Goal: Book appointment/travel/reservation

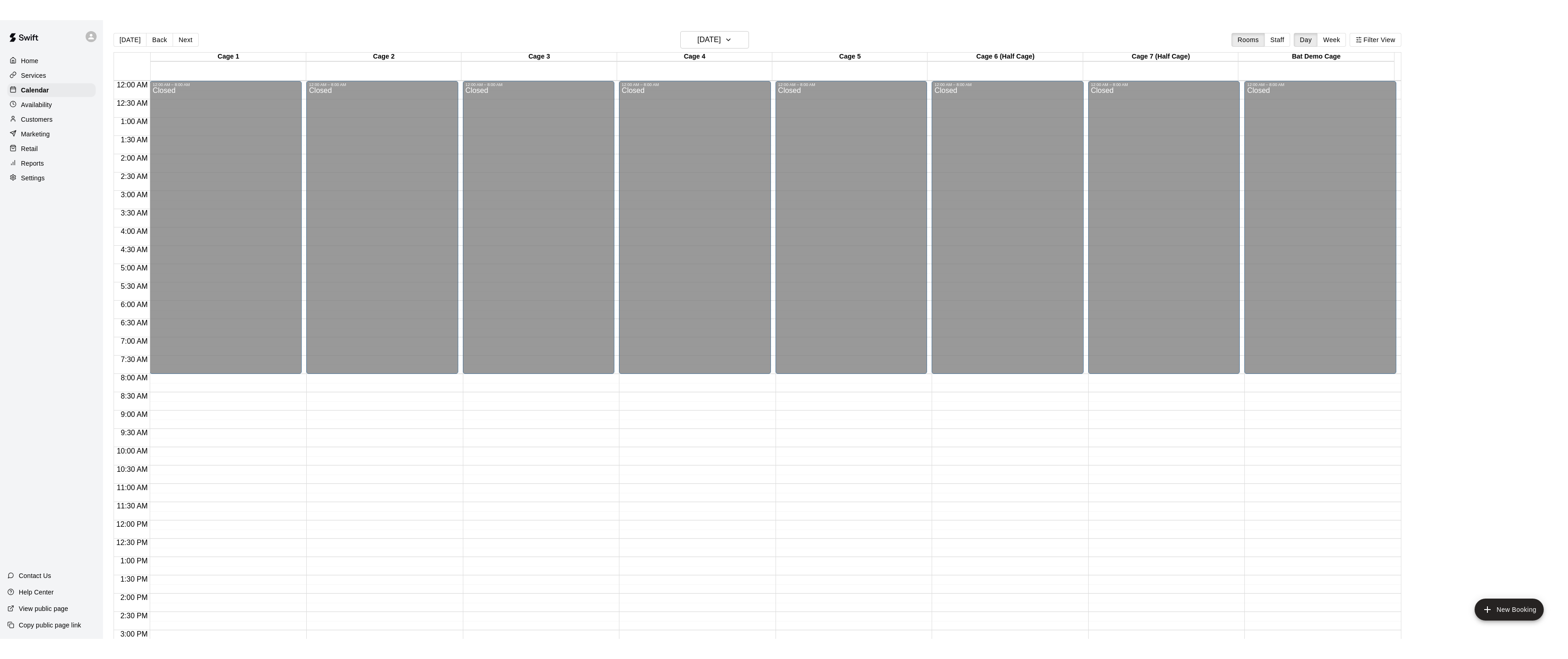
scroll to position [285, 0]
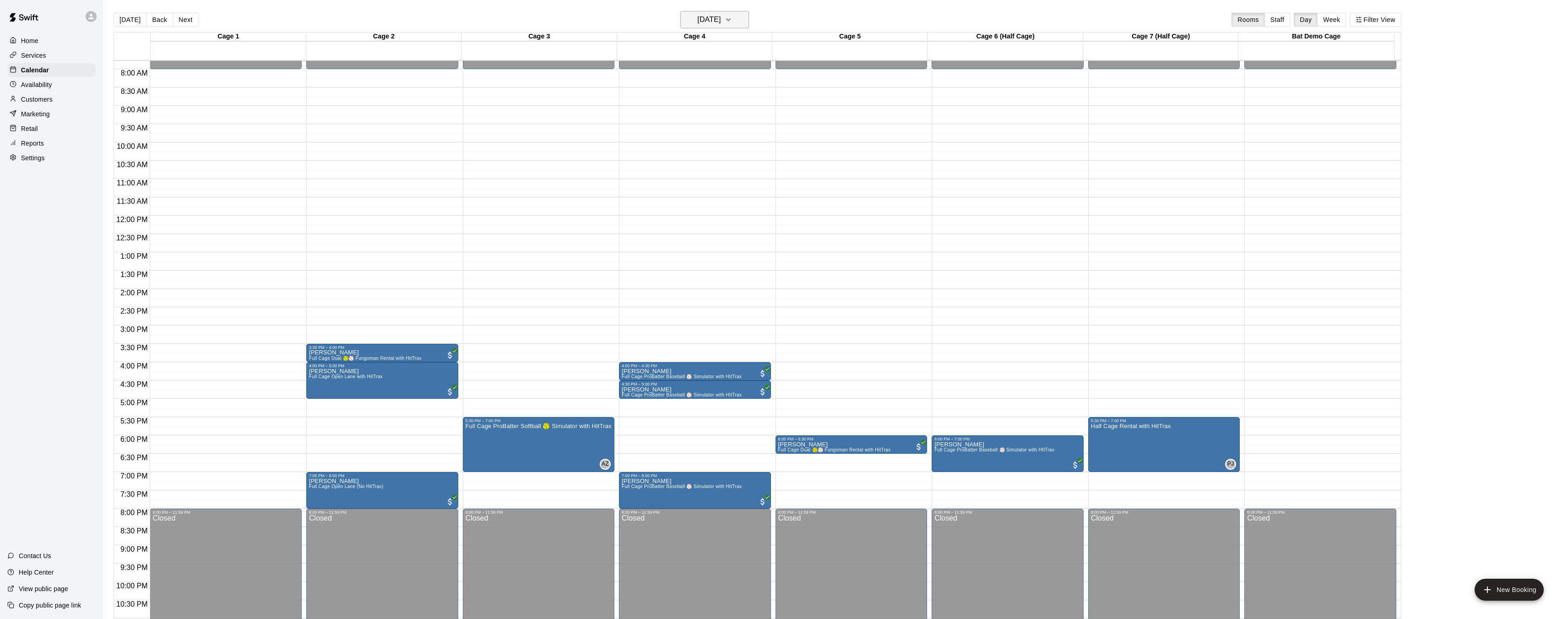
click at [721, 20] on h6 "[DATE]" at bounding box center [709, 20] width 23 height 13
click at [702, 114] on button "16" at bounding box center [698, 115] width 17 height 17
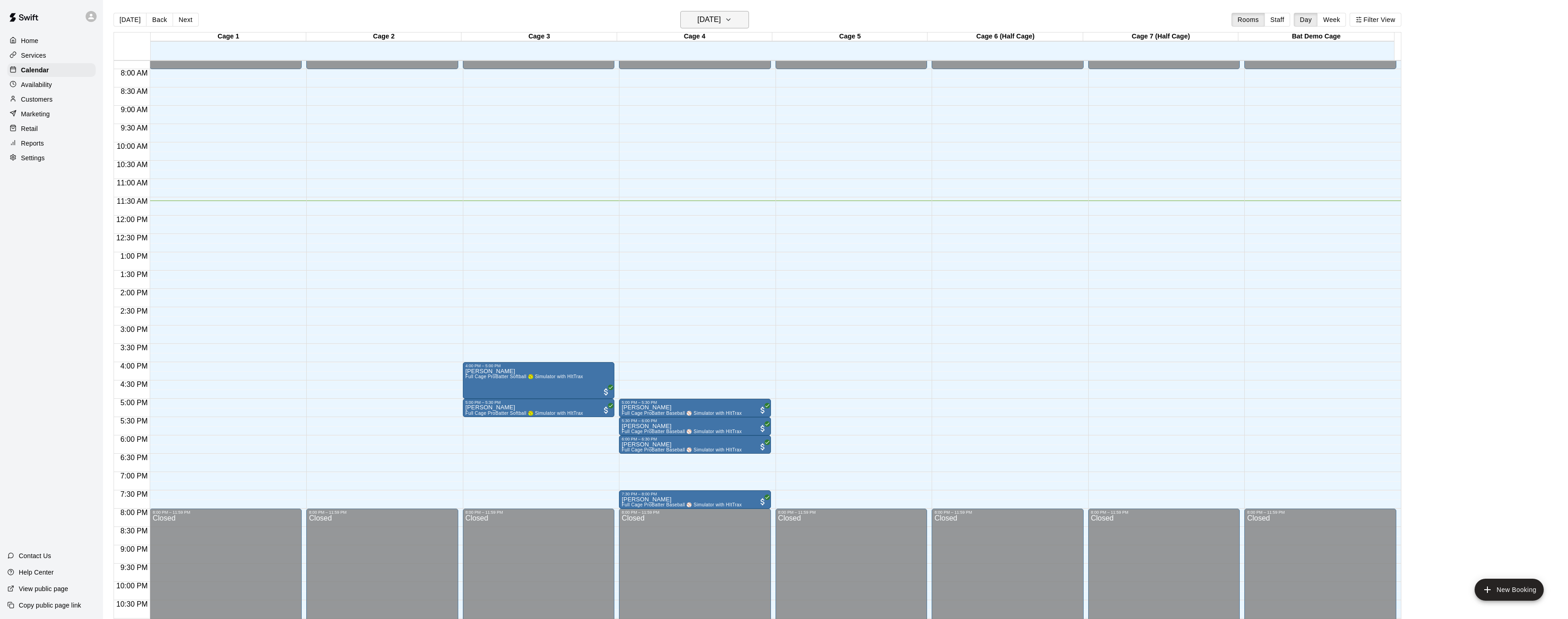
click at [713, 21] on h6 "[DATE]" at bounding box center [709, 20] width 23 height 13
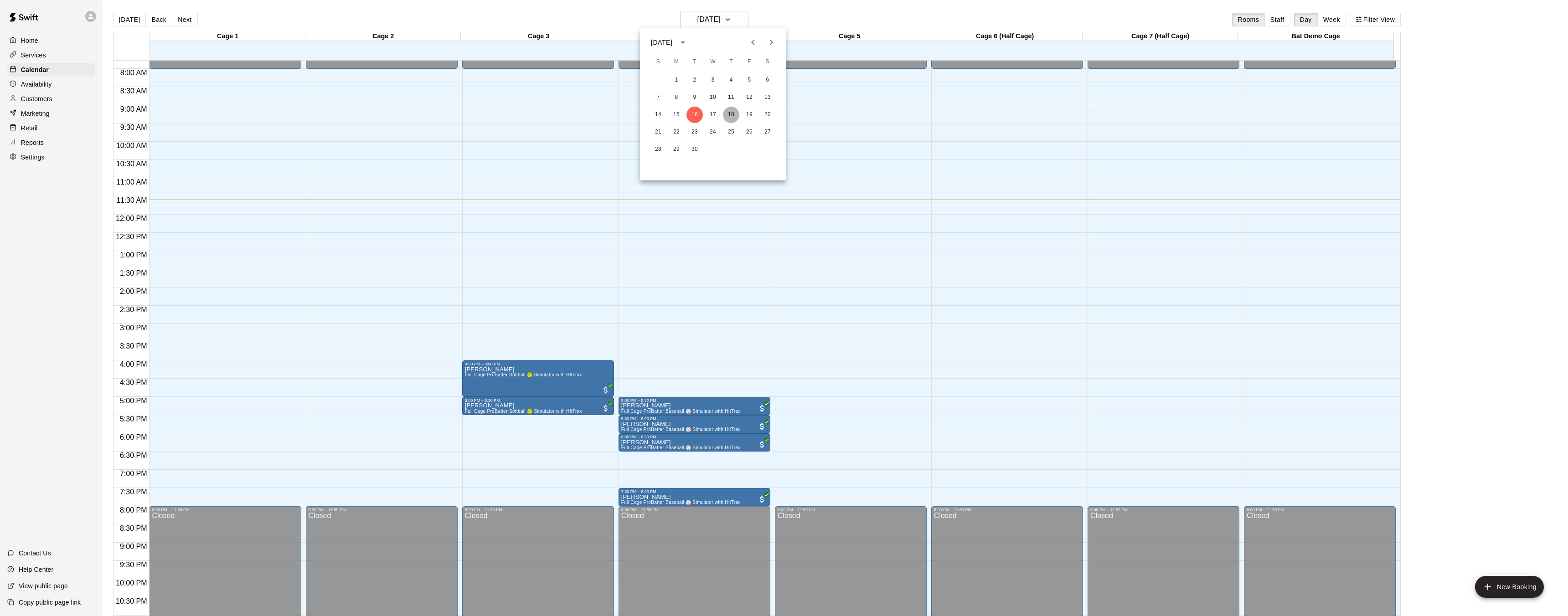
click at [732, 117] on button "18" at bounding box center [731, 114] width 16 height 16
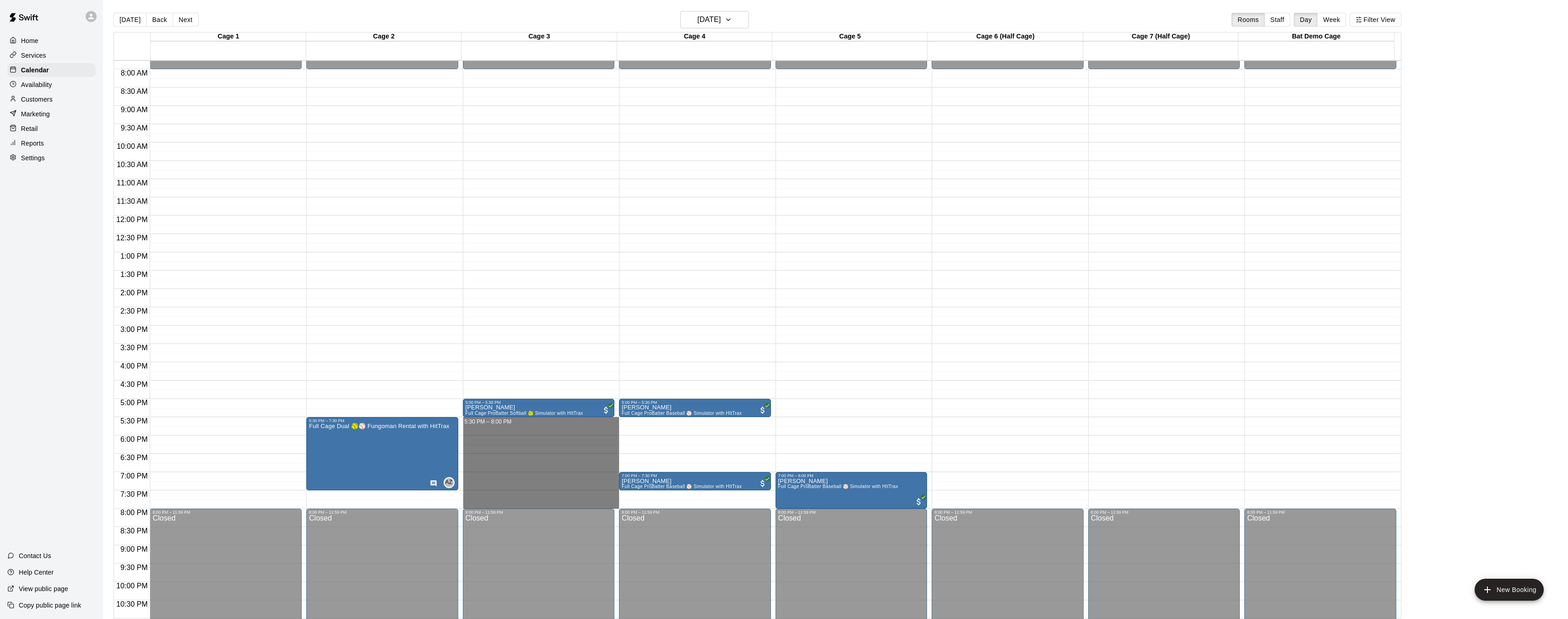
drag, startPoint x: 463, startPoint y: 418, endPoint x: 600, endPoint y: 499, distance: 159.2
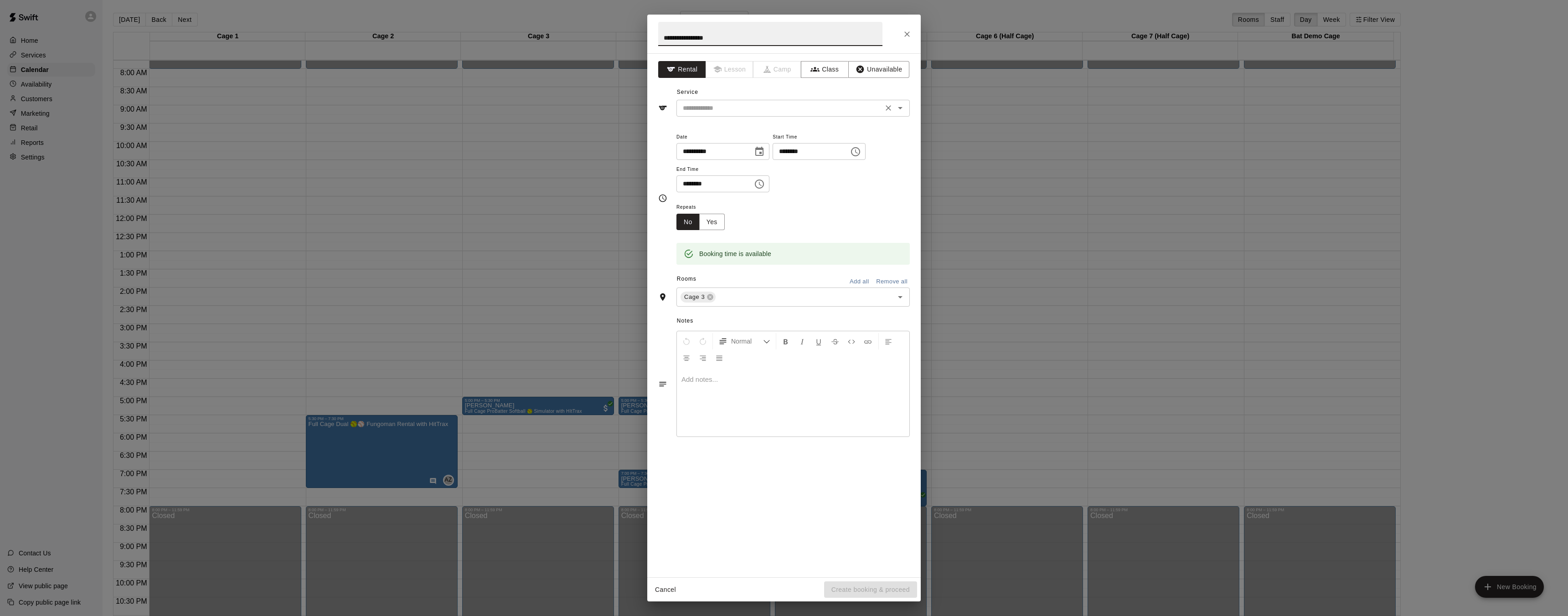
type input "**********"
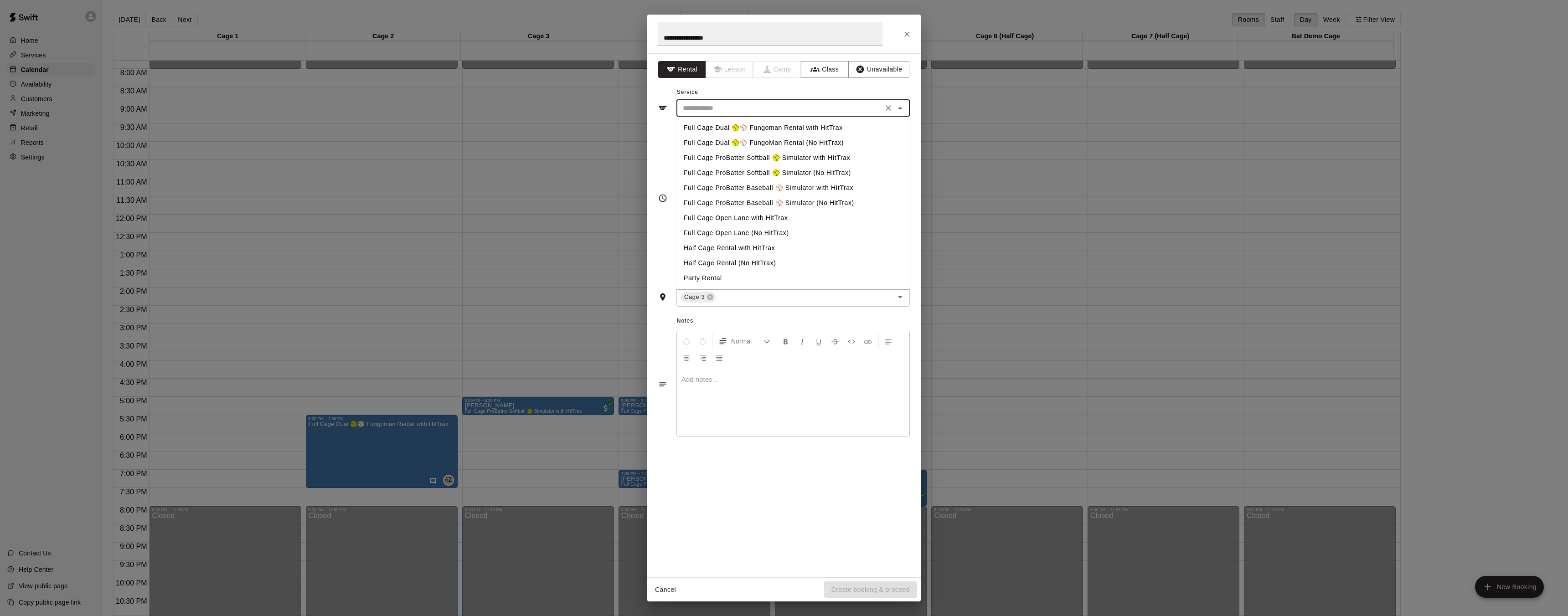
click at [722, 103] on input "text" at bounding box center [780, 108] width 201 height 12
click at [761, 158] on li "Full Cage ProBatter Softball 🥎 Simulator with HItTrax" at bounding box center [793, 158] width 233 height 15
type input "**********"
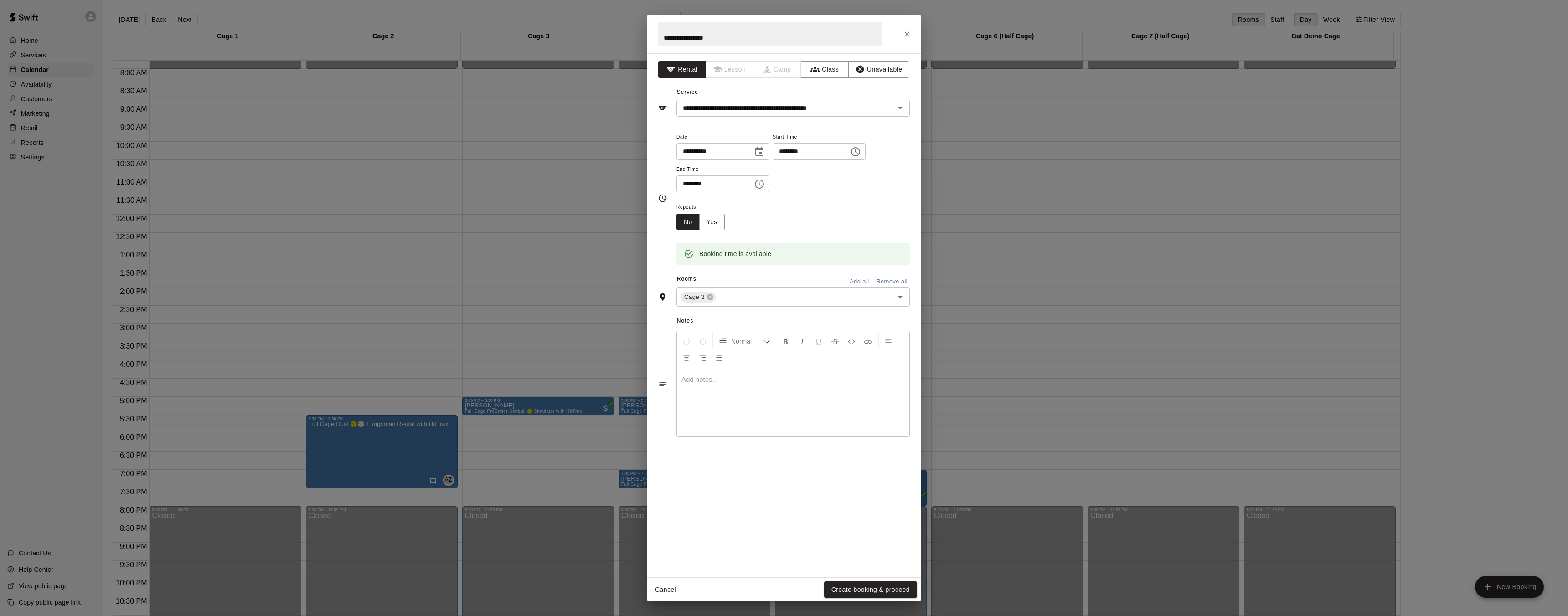
click at [700, 382] on p at bounding box center [793, 379] width 223 height 9
click at [869, 592] on button "Create booking & proceed" at bounding box center [870, 590] width 93 height 17
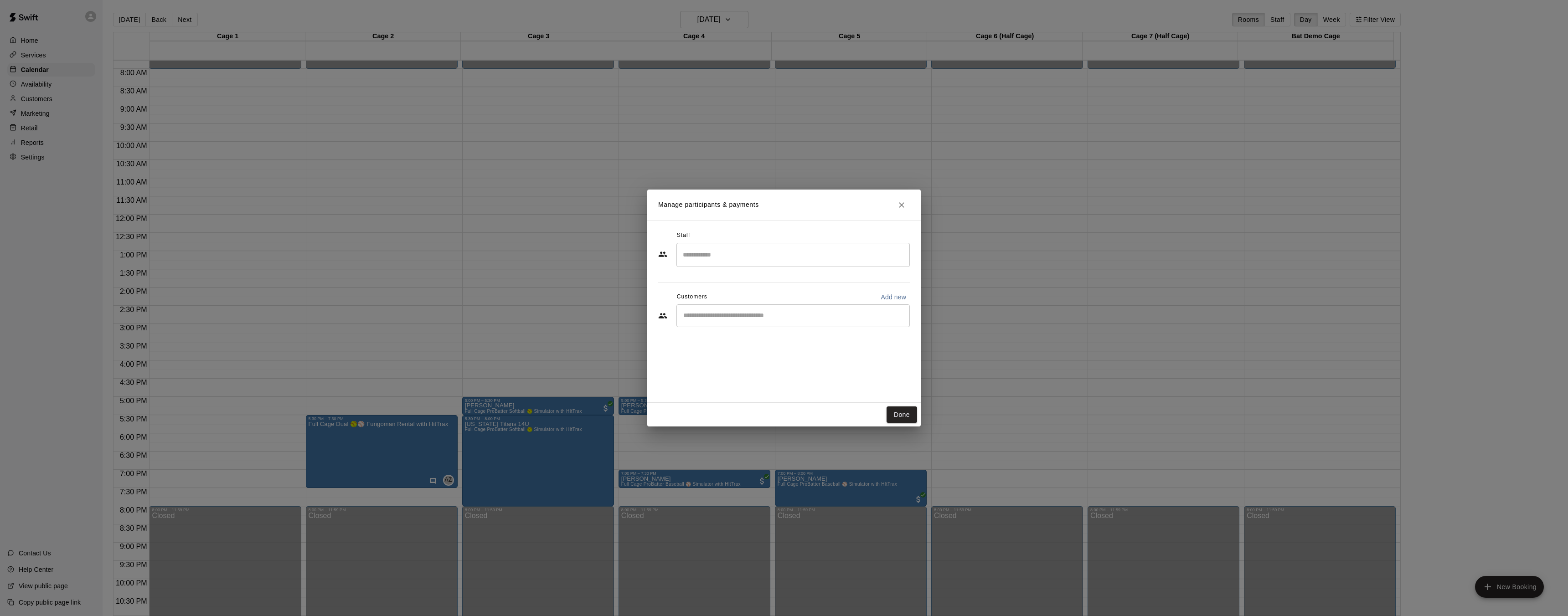
click at [767, 248] on input "Search staff" at bounding box center [793, 255] width 225 height 16
drag, startPoint x: 809, startPoint y: 239, endPoint x: 807, endPoint y: 246, distance: 7.3
click at [808, 242] on div "Staff" at bounding box center [783, 236] width 251 height 15
click at [805, 248] on input "Search staff" at bounding box center [793, 255] width 225 height 16
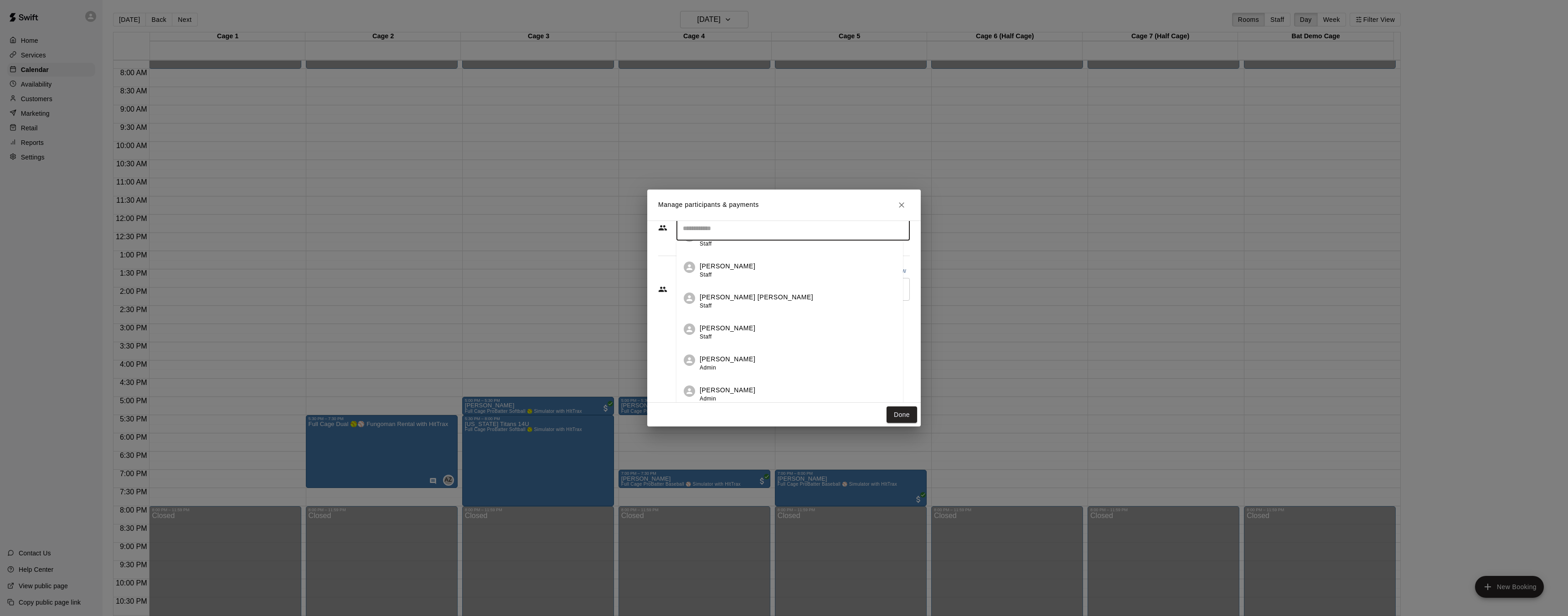
scroll to position [61, 0]
click at [756, 362] on div "[PERSON_NAME] Admin" at bounding box center [797, 359] width 196 height 18
click at [898, 415] on button "Done" at bounding box center [901, 415] width 30 height 17
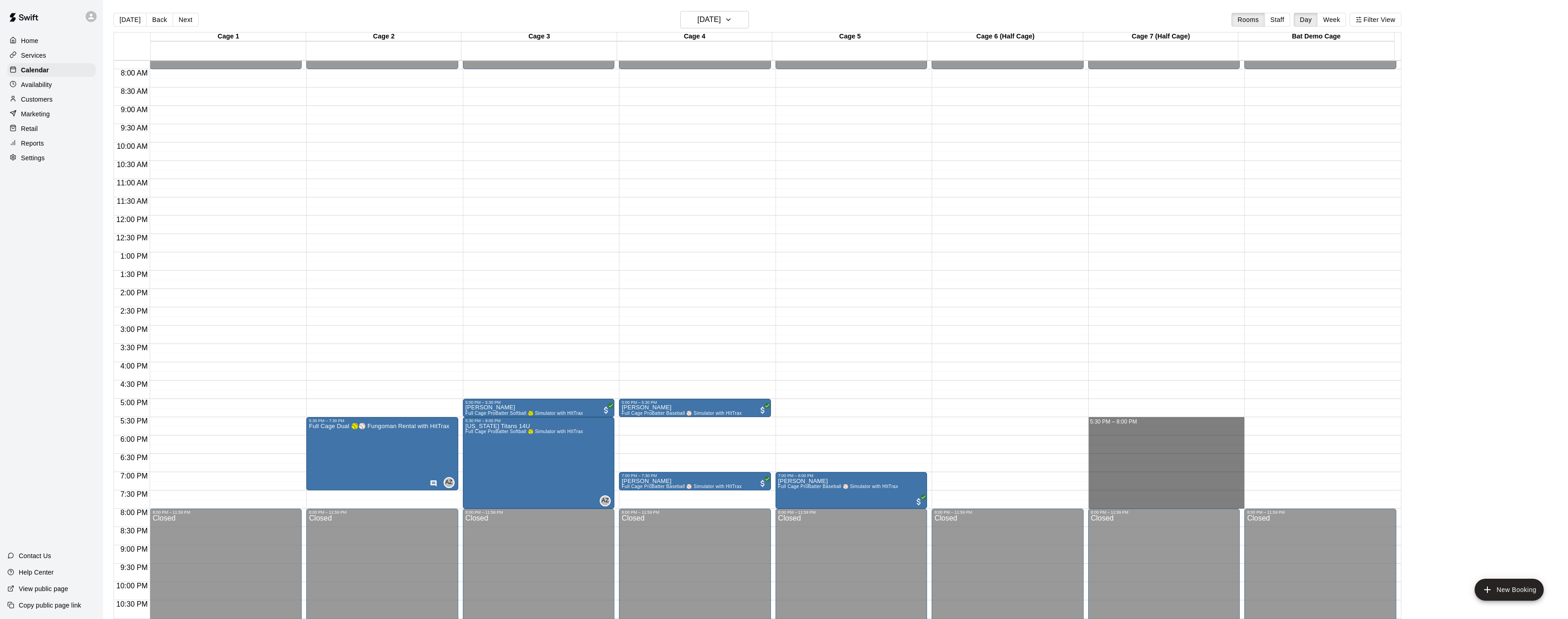
drag, startPoint x: 1088, startPoint y: 417, endPoint x: 1180, endPoint y: 500, distance: 123.9
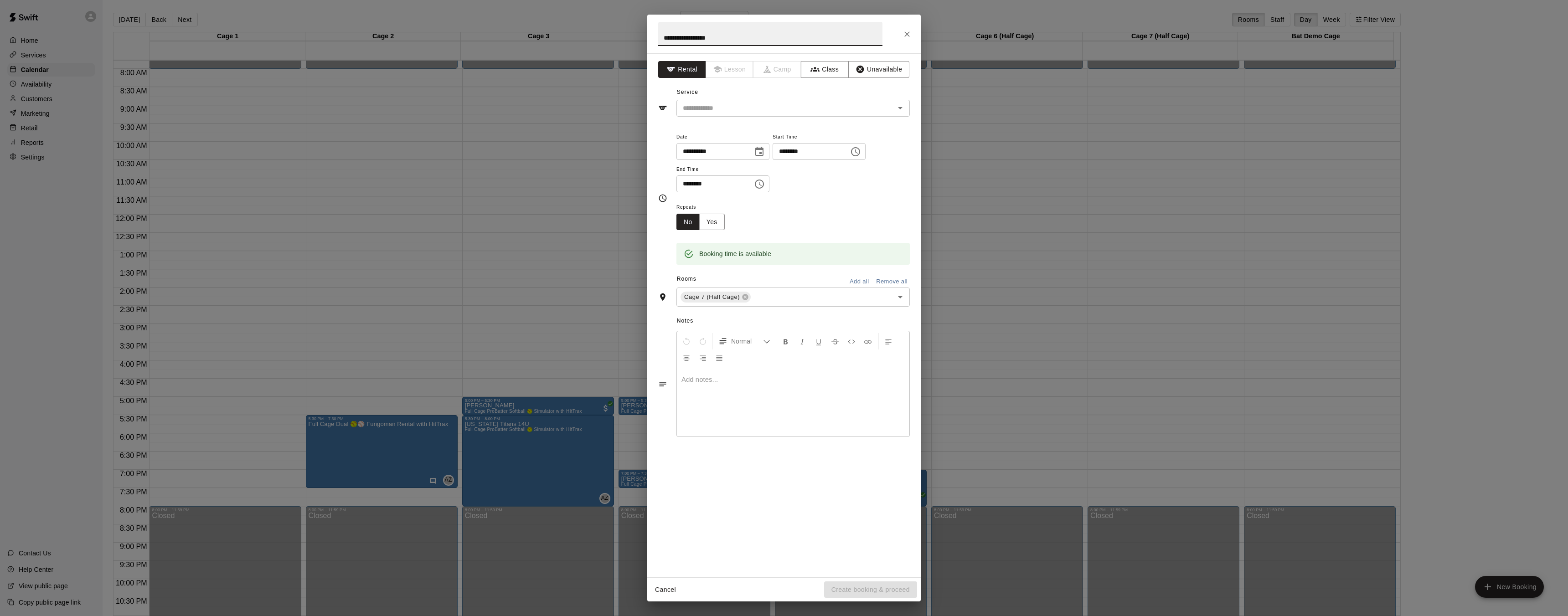
click at [684, 39] on input "**********" at bounding box center [770, 34] width 224 height 24
type input "**********"
click at [739, 108] on input "text" at bounding box center [780, 108] width 201 height 12
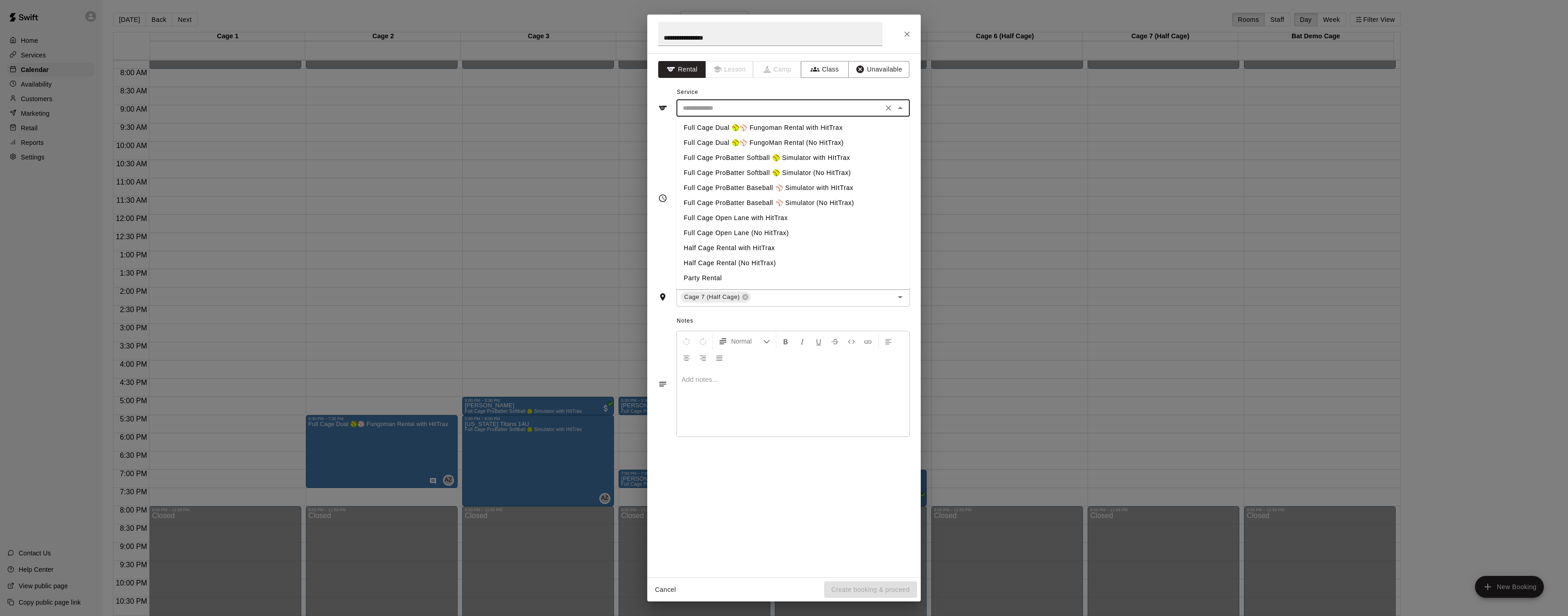
click at [756, 250] on li "Half Cage Rental with HitTrax" at bounding box center [793, 248] width 233 height 15
type input "**********"
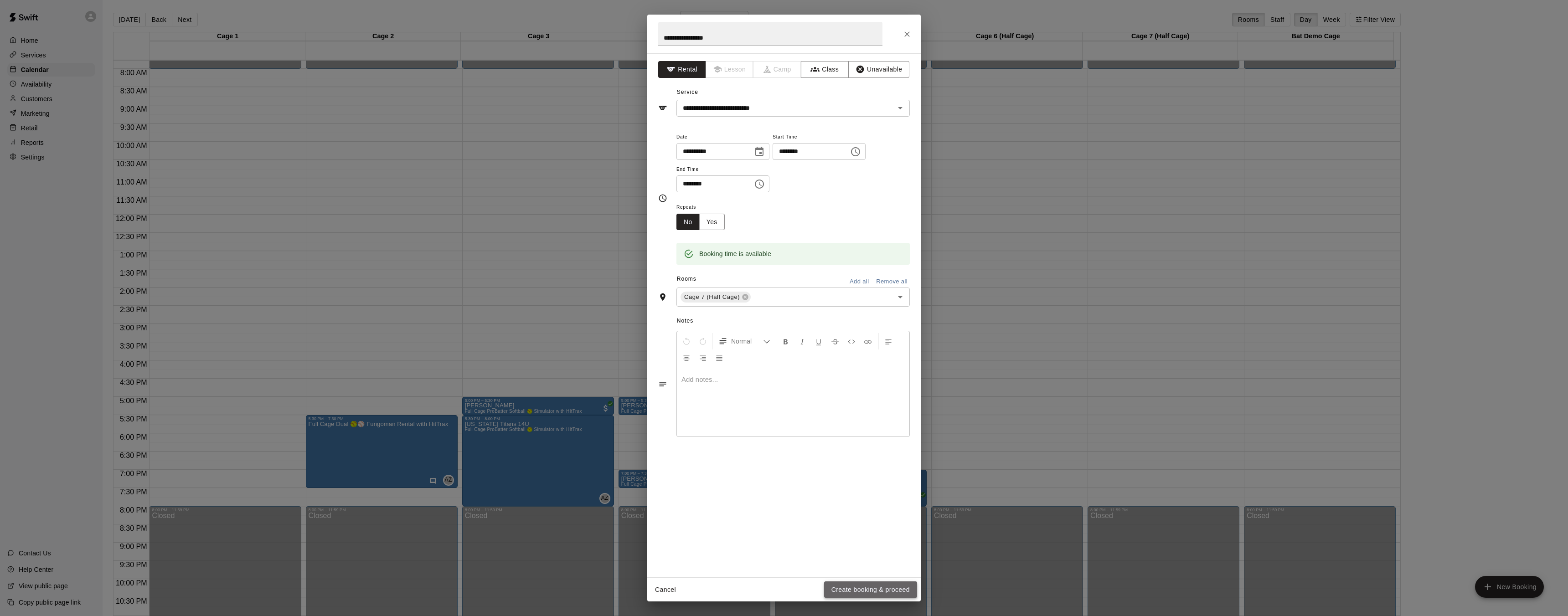
click at [875, 590] on button "Create booking & proceed" at bounding box center [870, 590] width 93 height 17
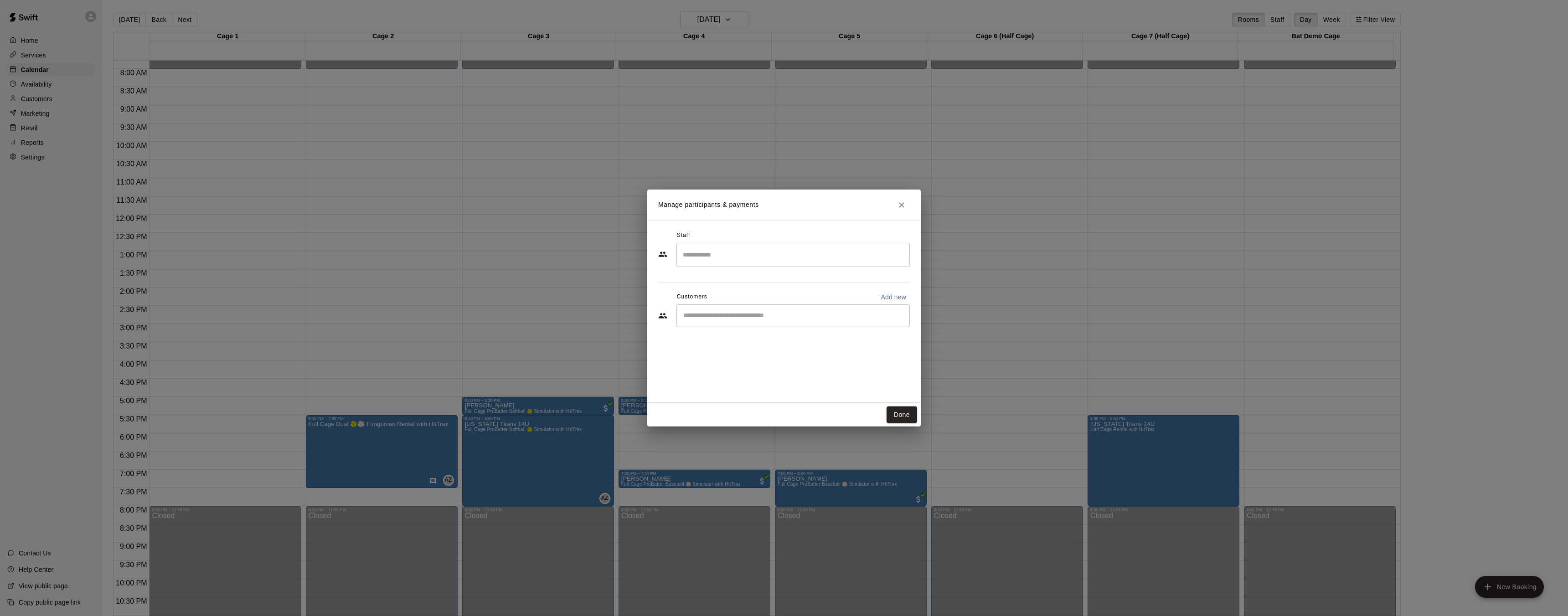
drag, startPoint x: 783, startPoint y: 250, endPoint x: 786, endPoint y: 244, distance: 6.7
click at [785, 246] on div "​" at bounding box center [793, 255] width 233 height 24
click at [758, 257] on input "Search staff" at bounding box center [793, 255] width 225 height 16
click at [727, 353] on p "[PERSON_NAME]" at bounding box center [724, 355] width 55 height 10
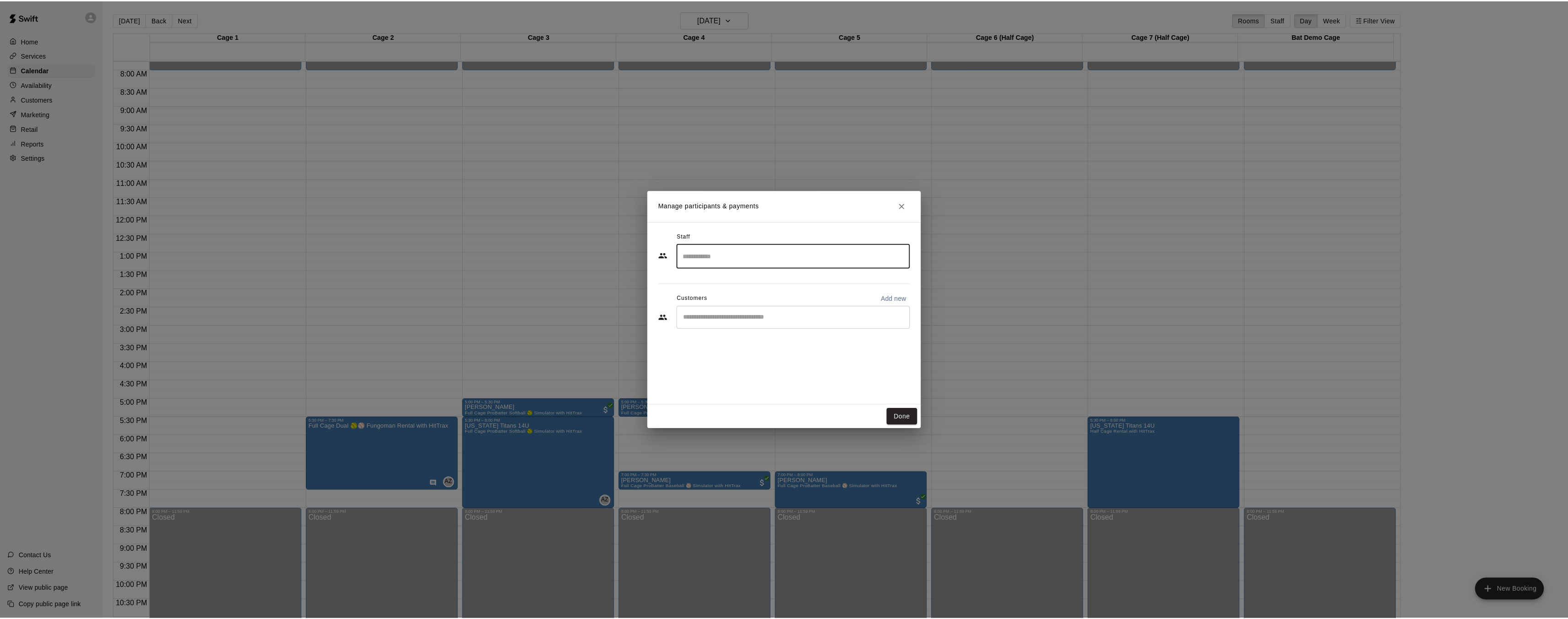
scroll to position [0, 0]
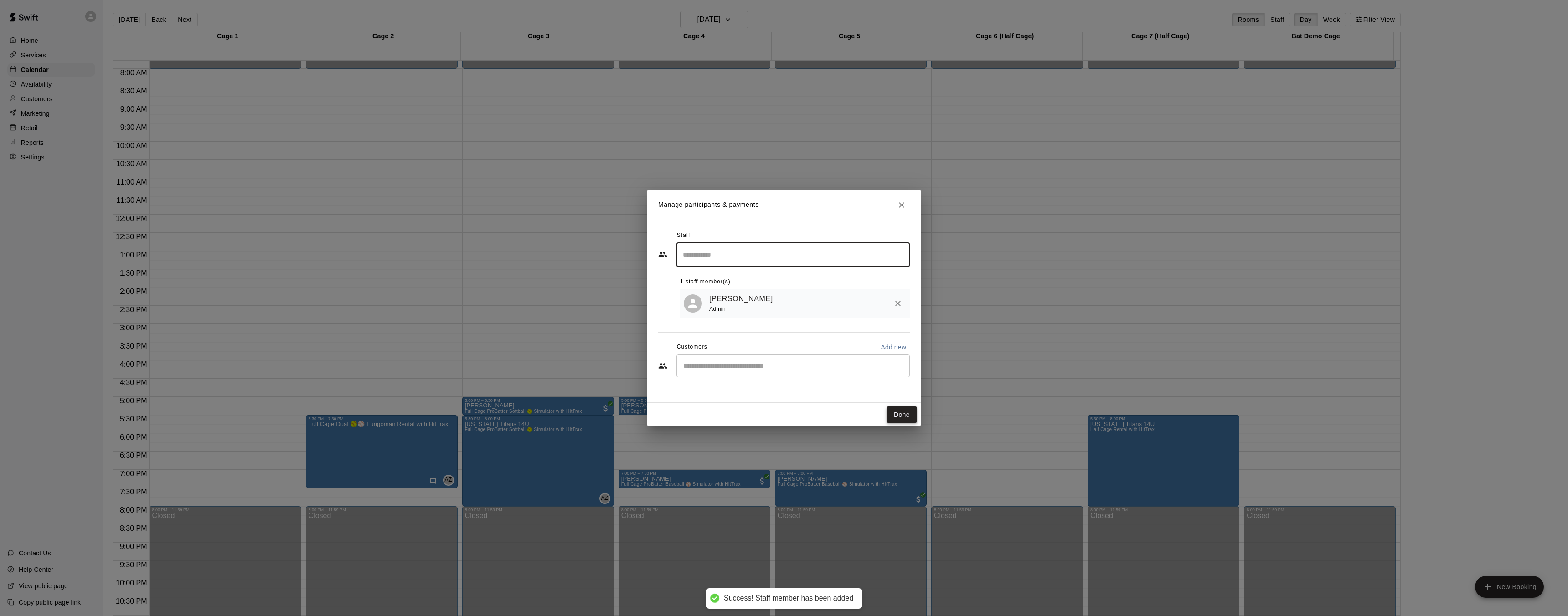
click at [908, 418] on button "Done" at bounding box center [901, 415] width 30 height 17
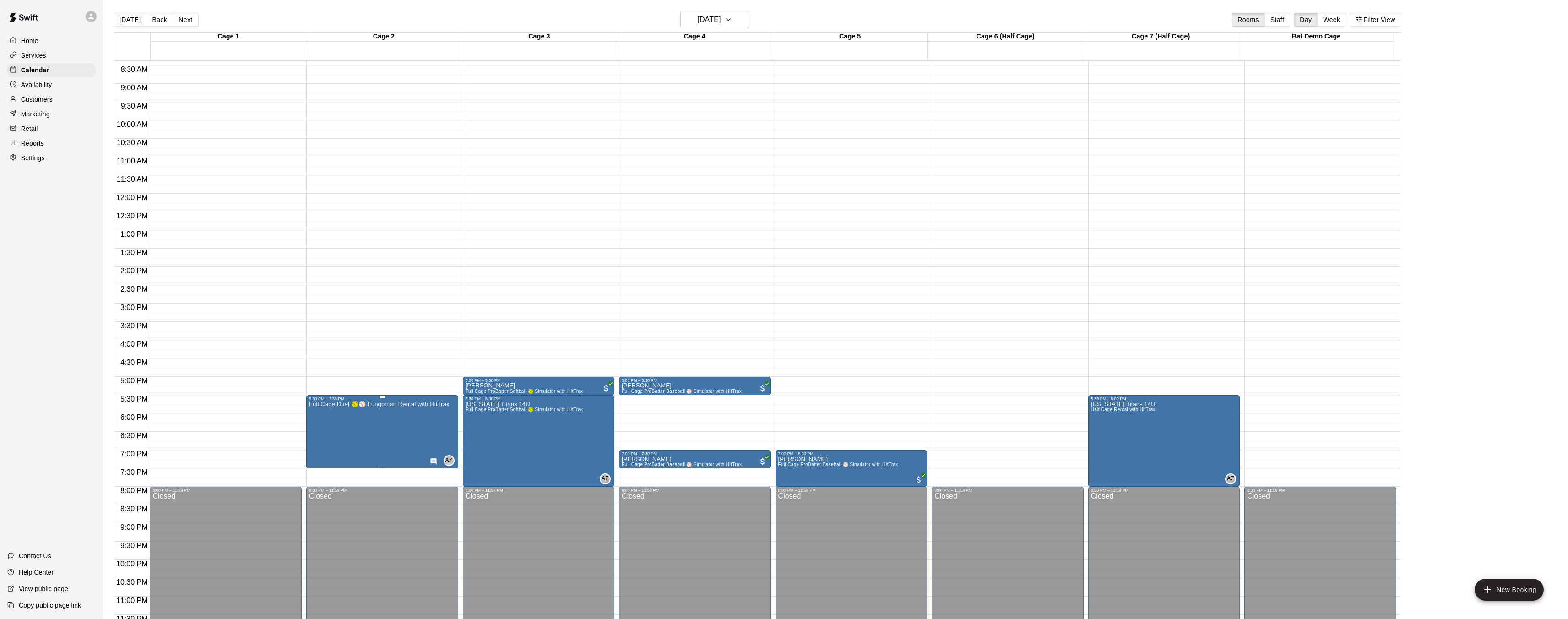
scroll to position [311, 0]
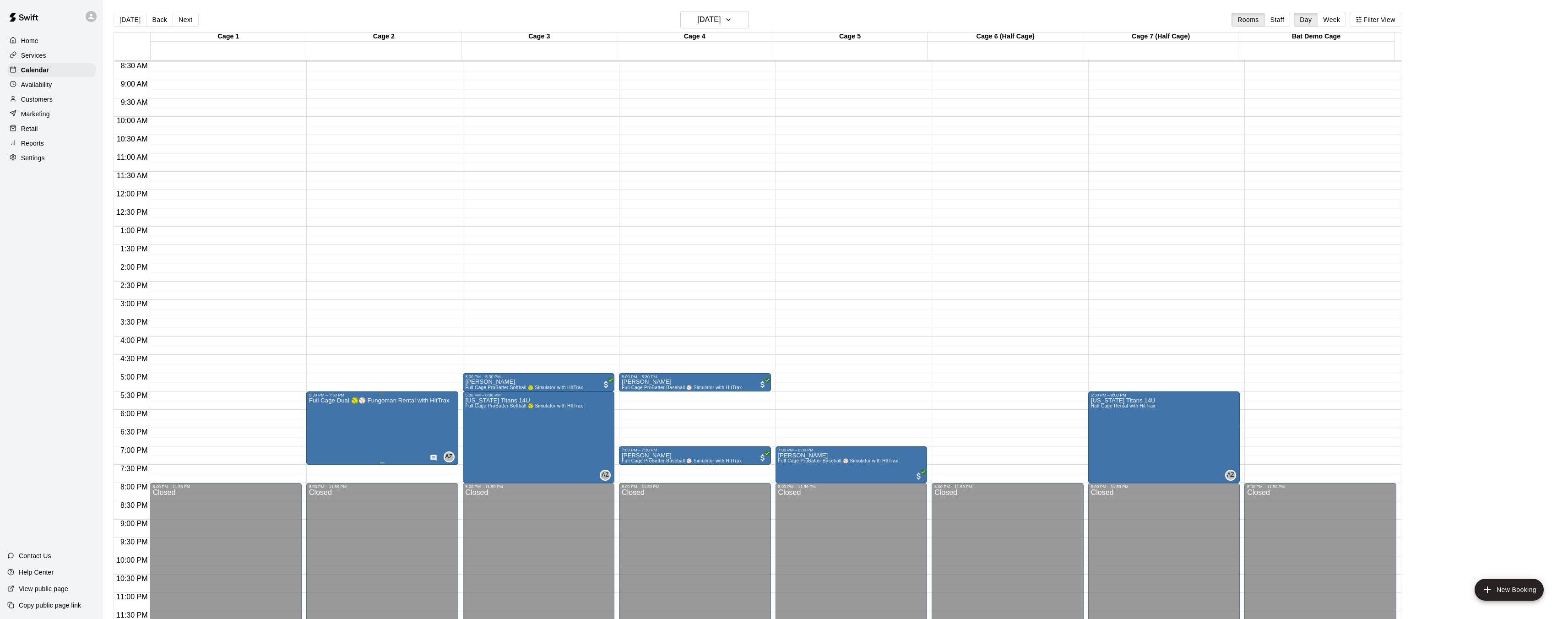
click at [434, 458] on icon "Has notes" at bounding box center [433, 458] width 7 height 7
click at [443, 486] on img "edit" at bounding box center [438, 485] width 10 height 10
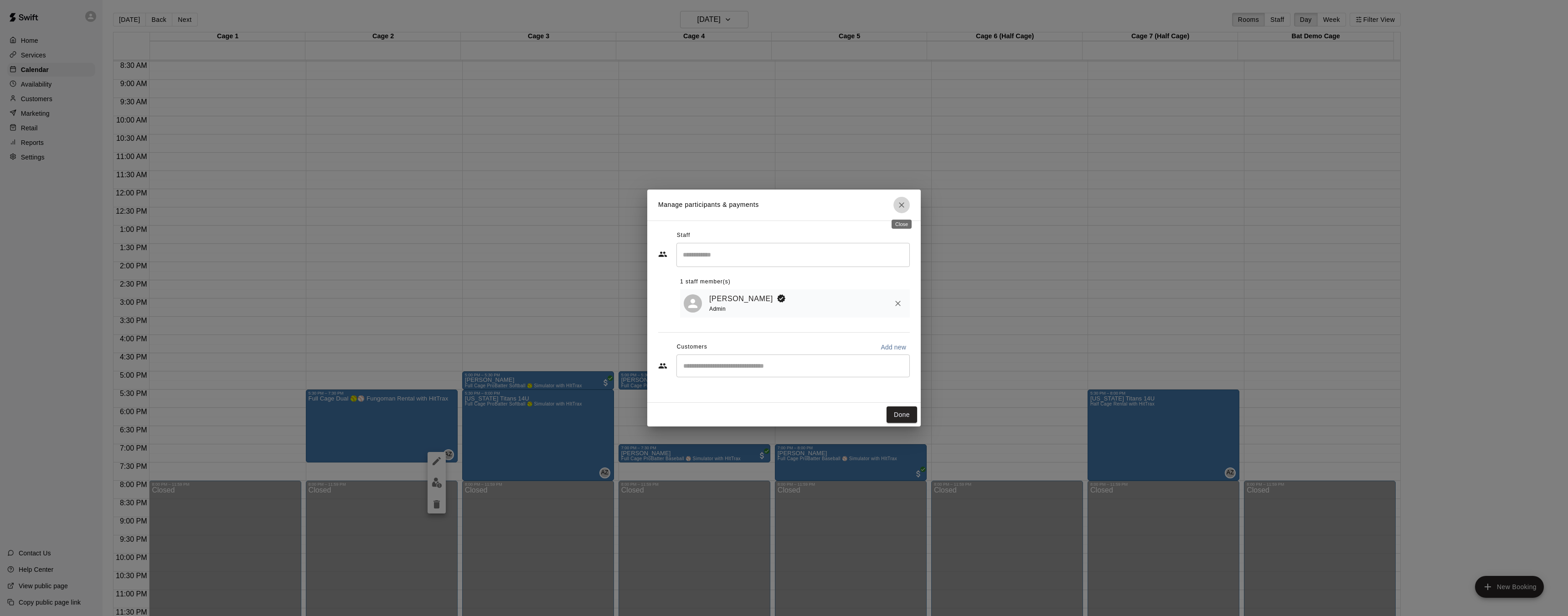
click at [903, 208] on icon "Close" at bounding box center [901, 205] width 9 height 9
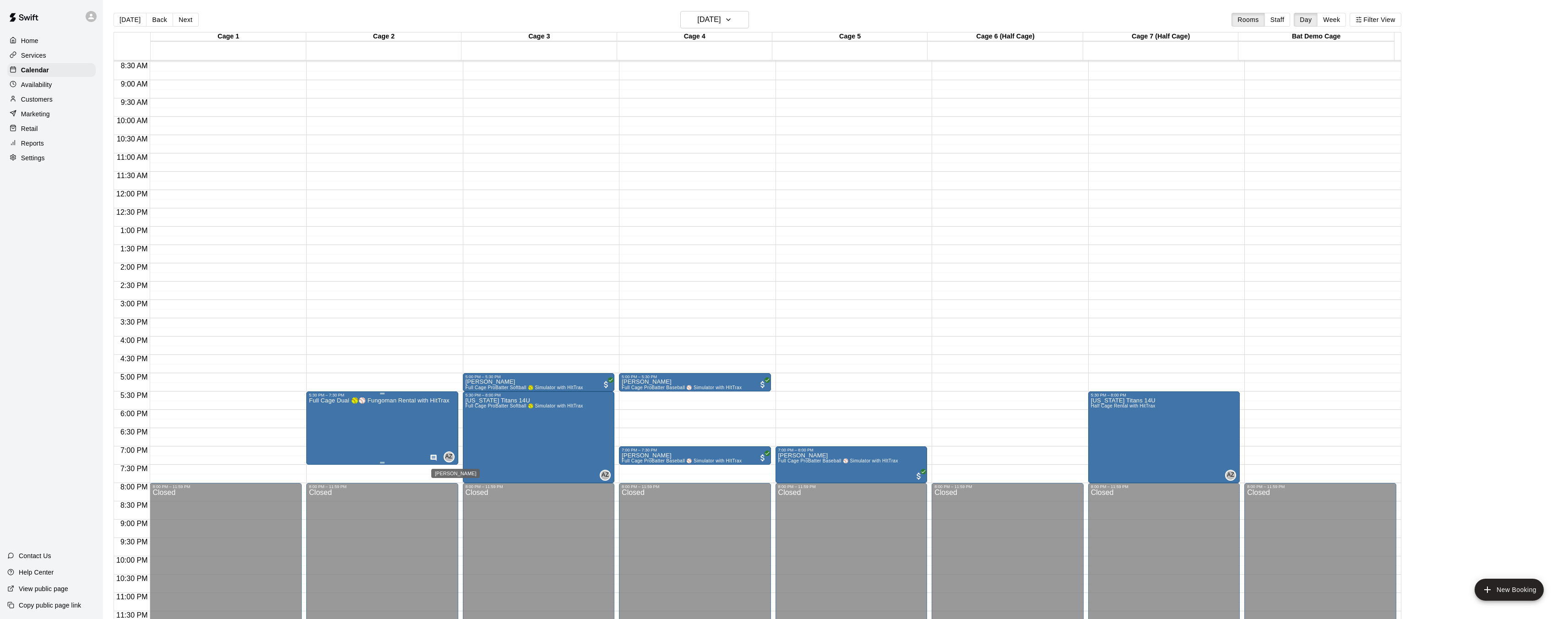
click at [446, 459] on span "AZ" at bounding box center [449, 457] width 7 height 9
click at [452, 480] on img "edit" at bounding box center [454, 483] width 10 height 10
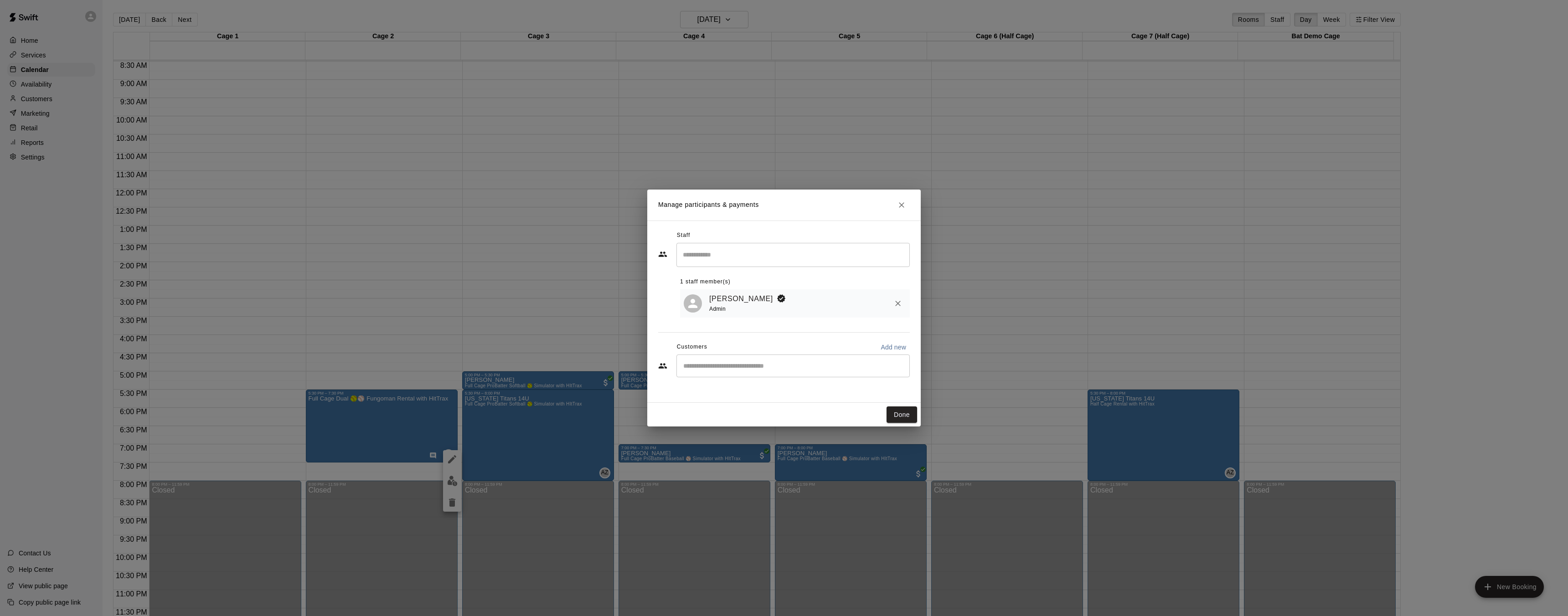
click at [413, 445] on div "Manage participants & payments Staff ​ 1 staff member(s) [PERSON_NAME] Admin Cu…" at bounding box center [784, 308] width 1568 height 616
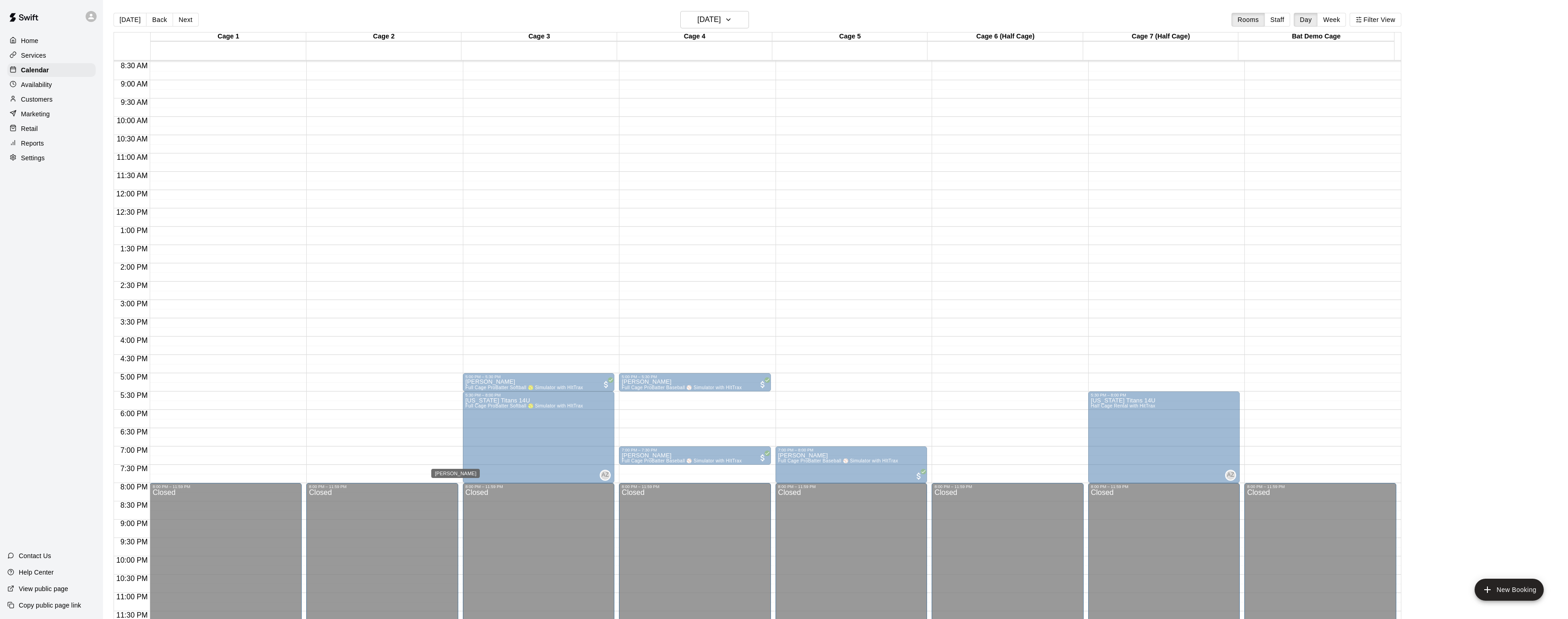
click at [446, 456] on span "AZ" at bounding box center [449, 457] width 7 height 9
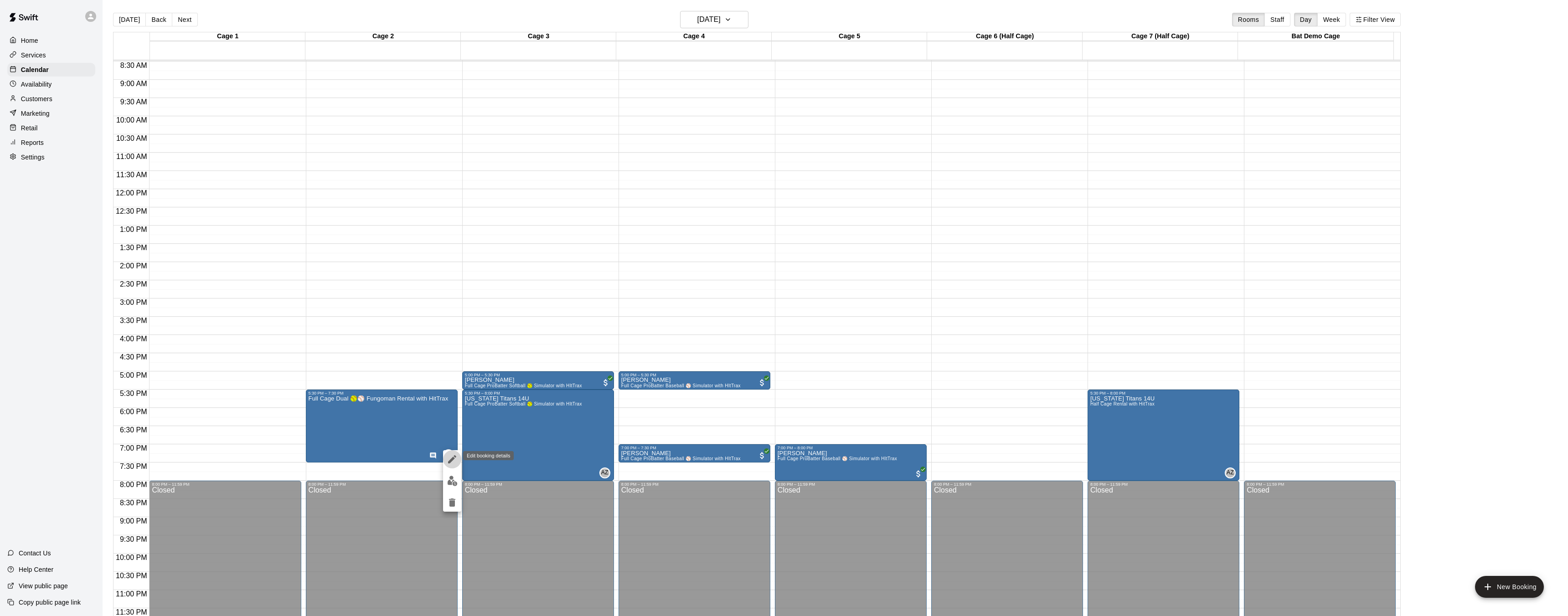
click at [452, 463] on icon "edit" at bounding box center [452, 460] width 11 height 11
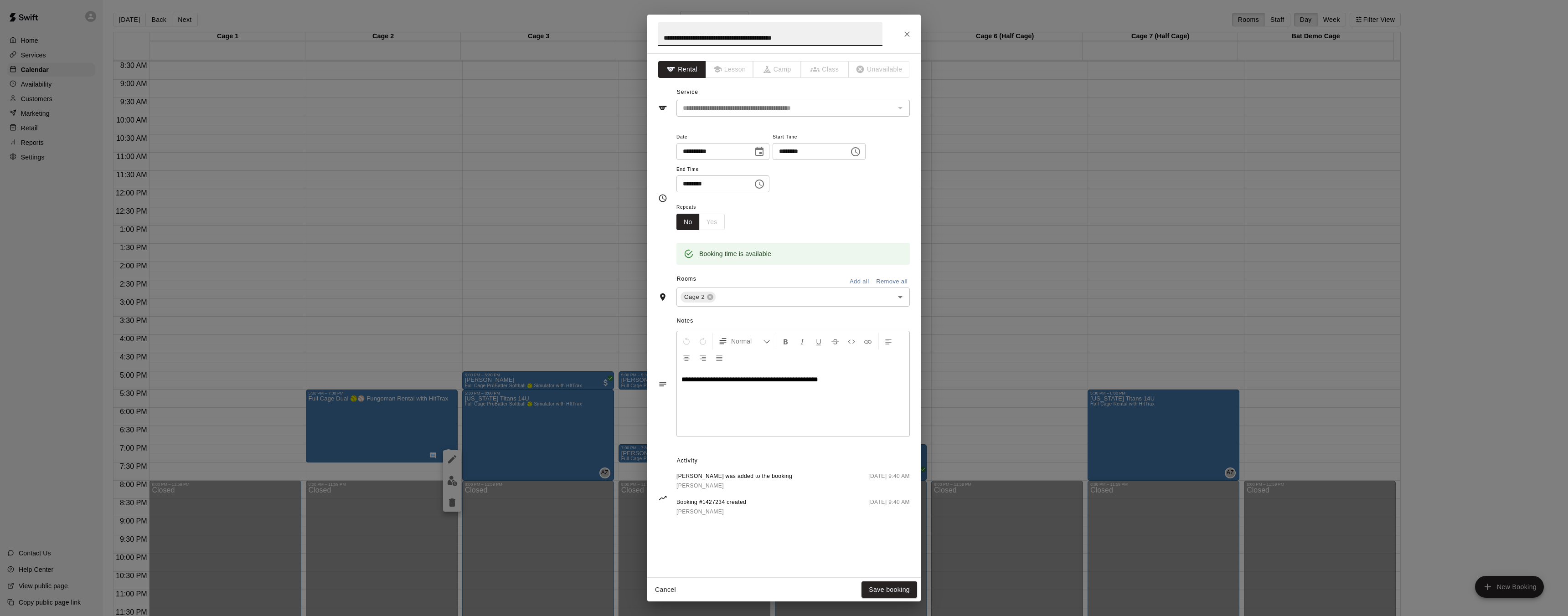
click at [838, 38] on input "**********" at bounding box center [770, 34] width 224 height 24
type input "*"
type input "**********"
click at [879, 586] on button "Save booking" at bounding box center [889, 590] width 55 height 17
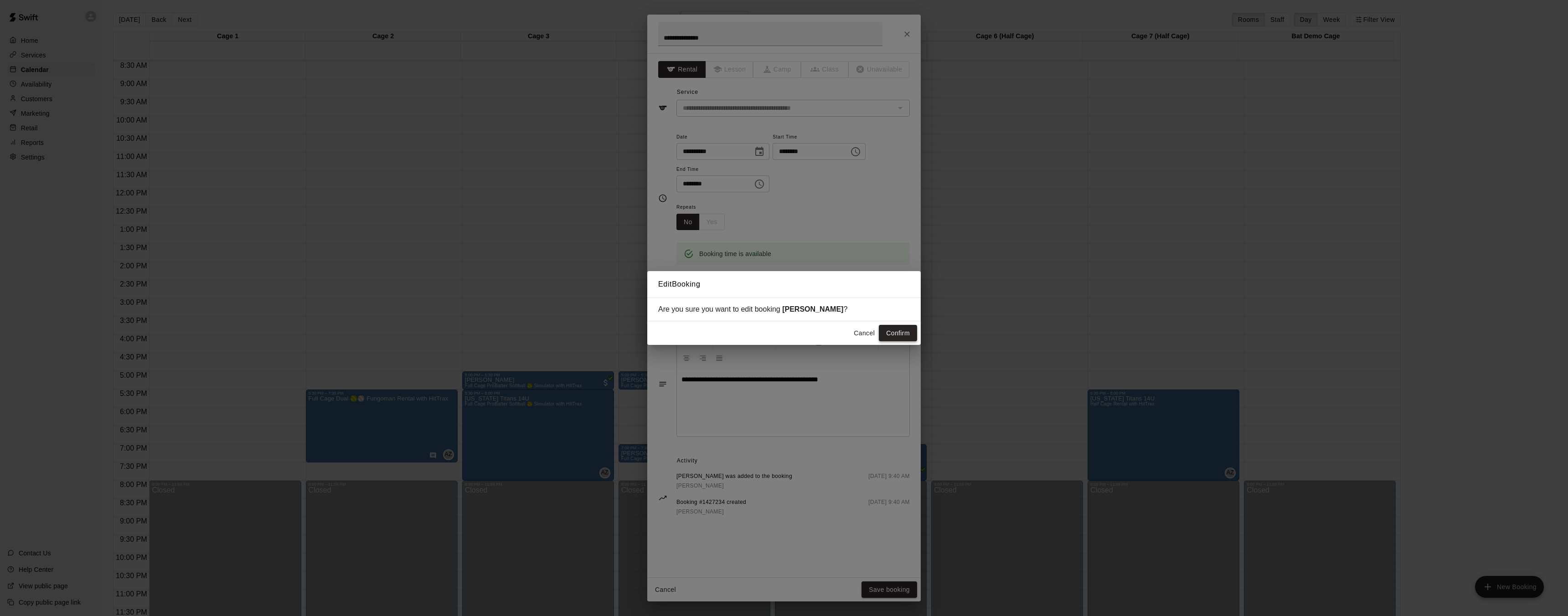
click at [897, 335] on button "Confirm" at bounding box center [898, 334] width 38 height 17
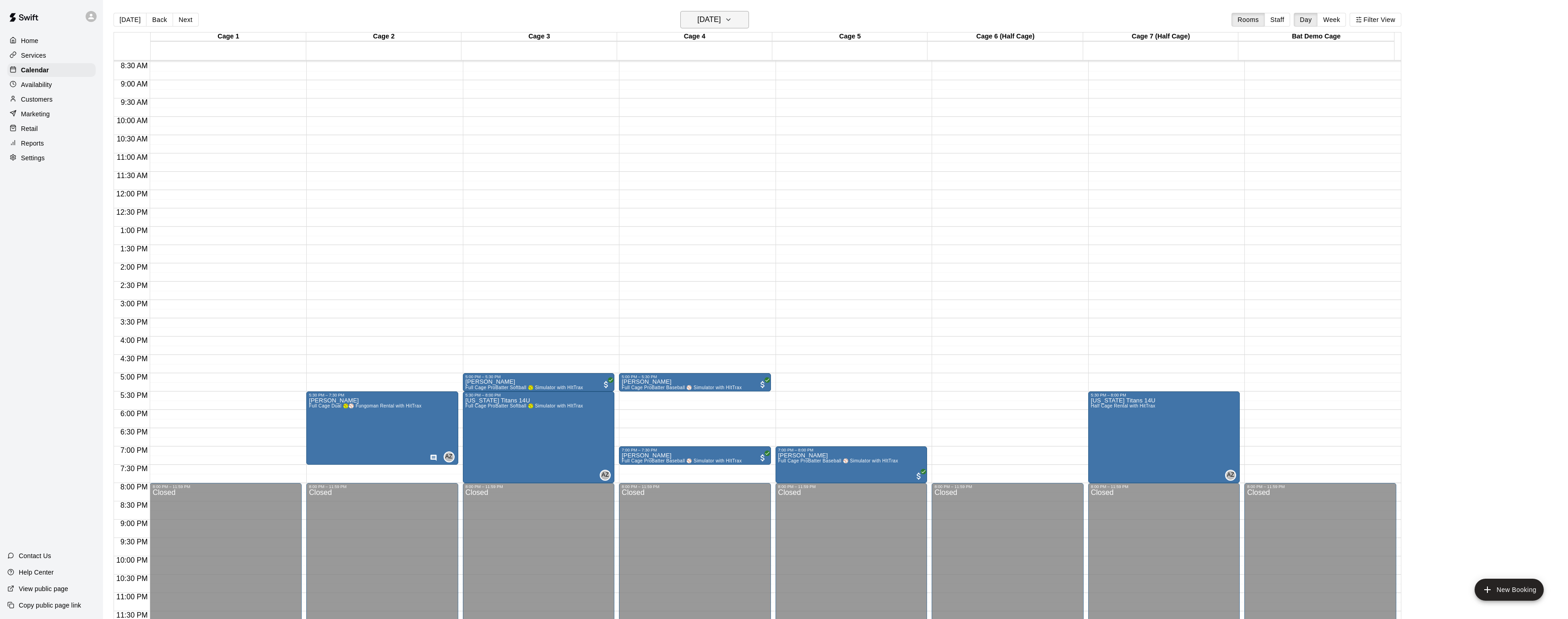
click at [721, 18] on h6 "[DATE]" at bounding box center [709, 20] width 23 height 13
click at [715, 114] on button "17" at bounding box center [716, 115] width 17 height 17
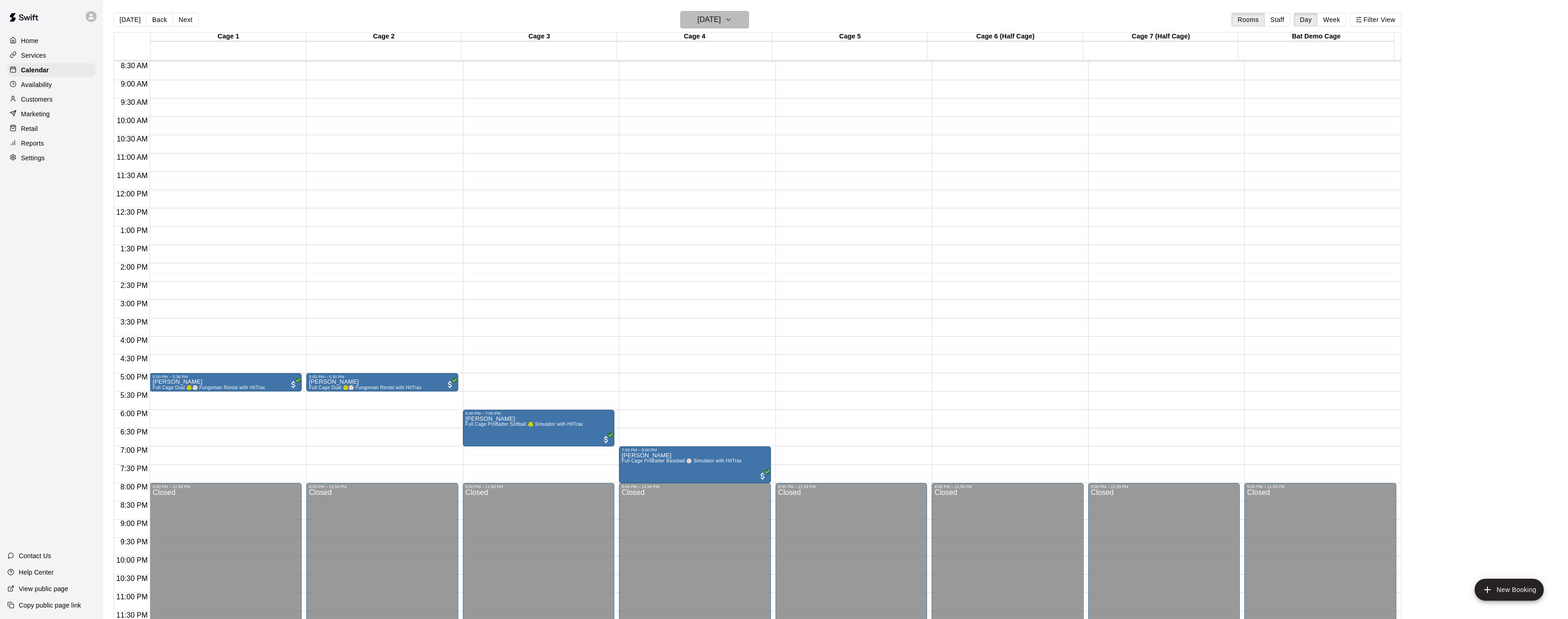
click at [715, 17] on h6 "[DATE]" at bounding box center [709, 20] width 23 height 13
click at [699, 117] on button "16" at bounding box center [698, 115] width 17 height 17
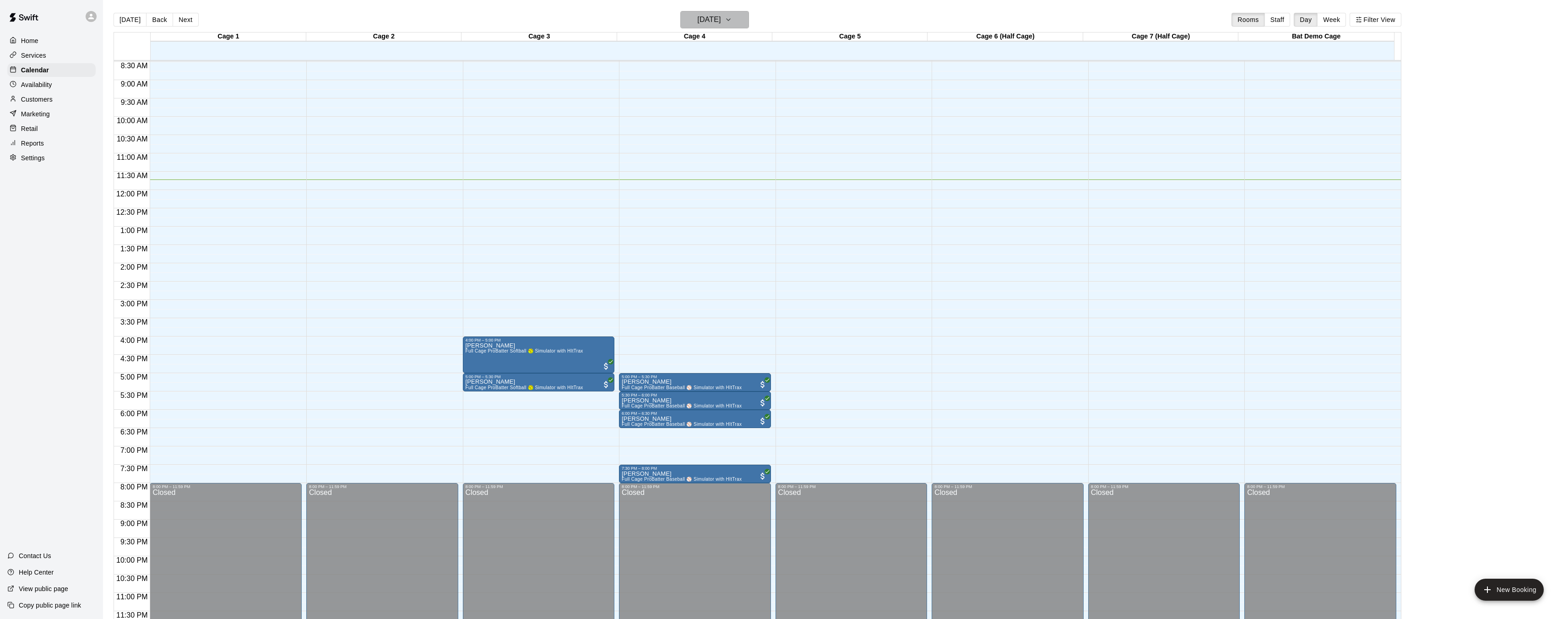
click at [720, 16] on h6 "[DATE]" at bounding box center [709, 20] width 23 height 13
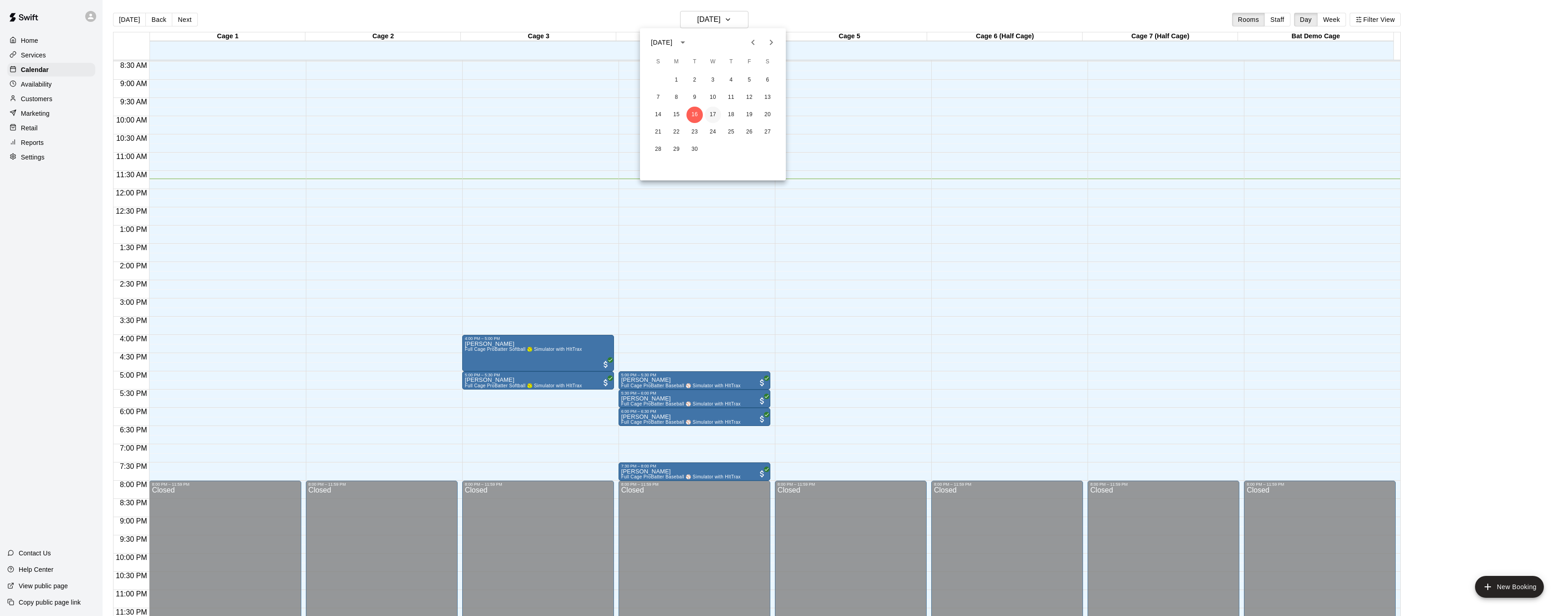
click at [714, 116] on button "17" at bounding box center [713, 114] width 16 height 16
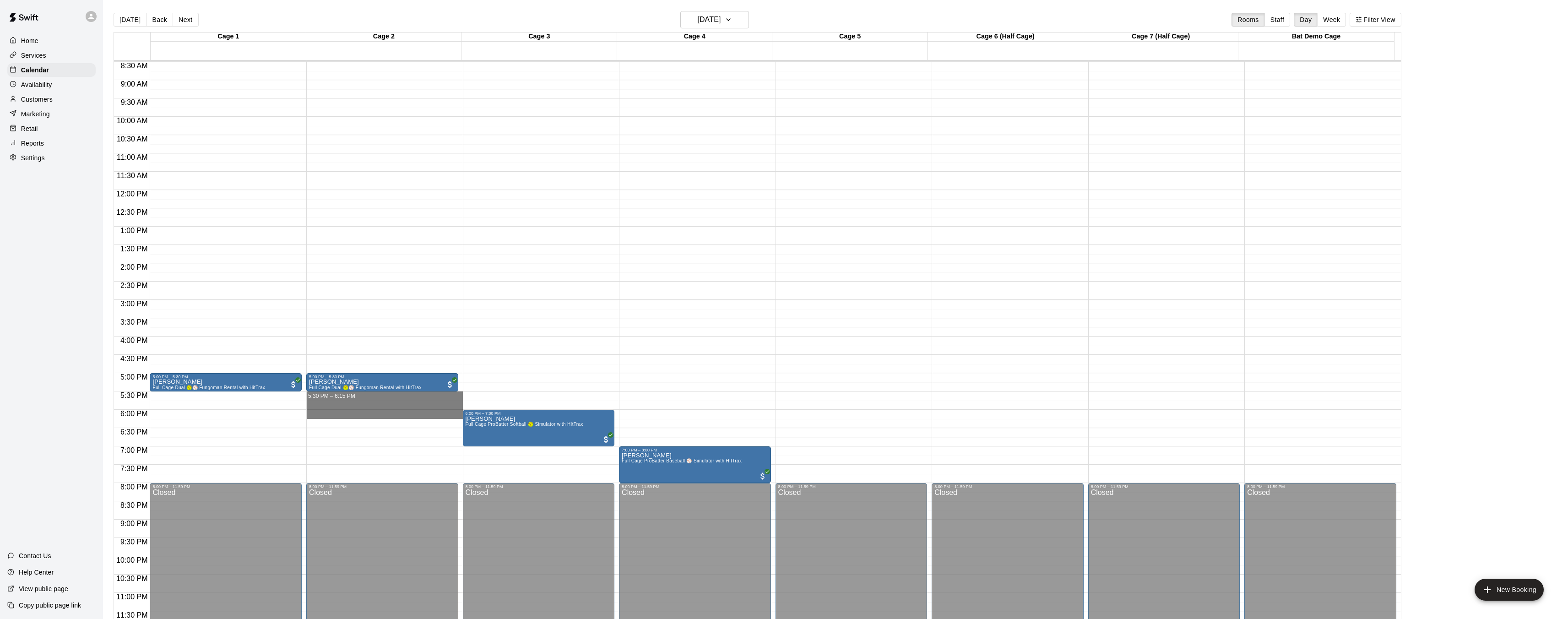
drag, startPoint x: 307, startPoint y: 393, endPoint x: 322, endPoint y: 415, distance: 26.6
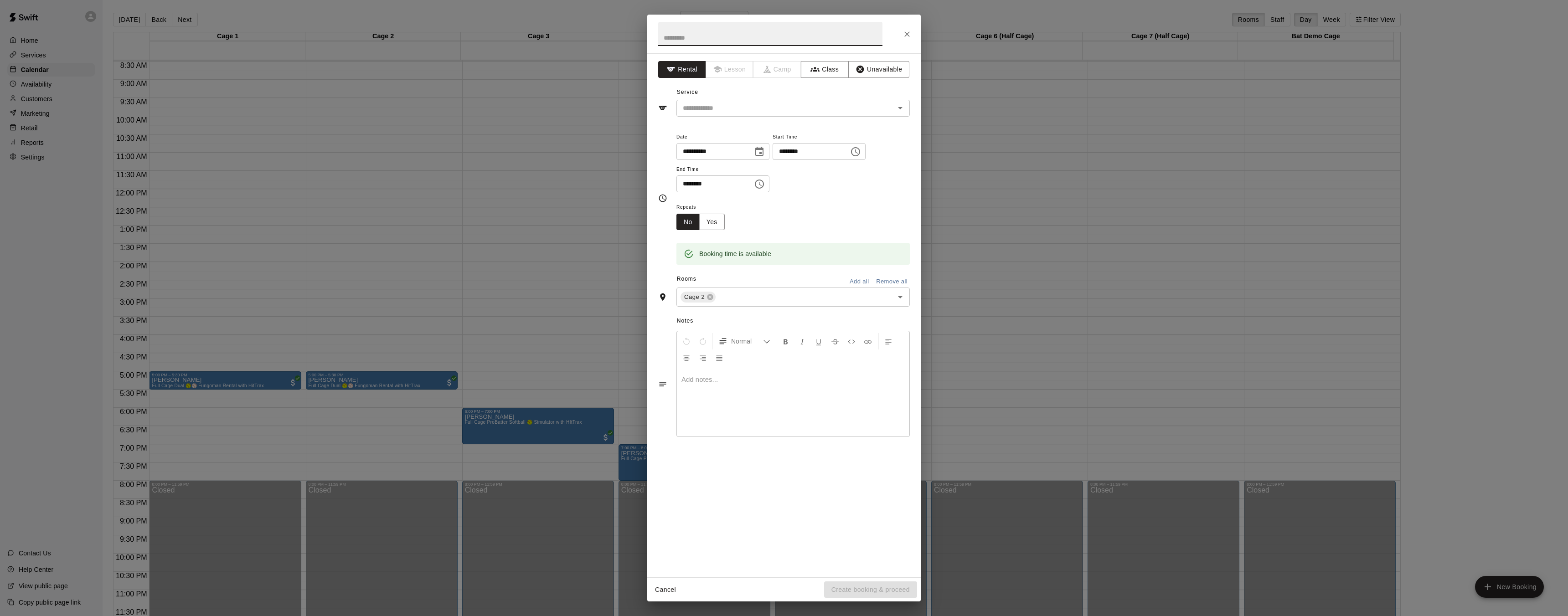
click at [899, 41] on div at bounding box center [783, 34] width 273 height 39
click at [905, 37] on icon "Close" at bounding box center [907, 34] width 9 height 9
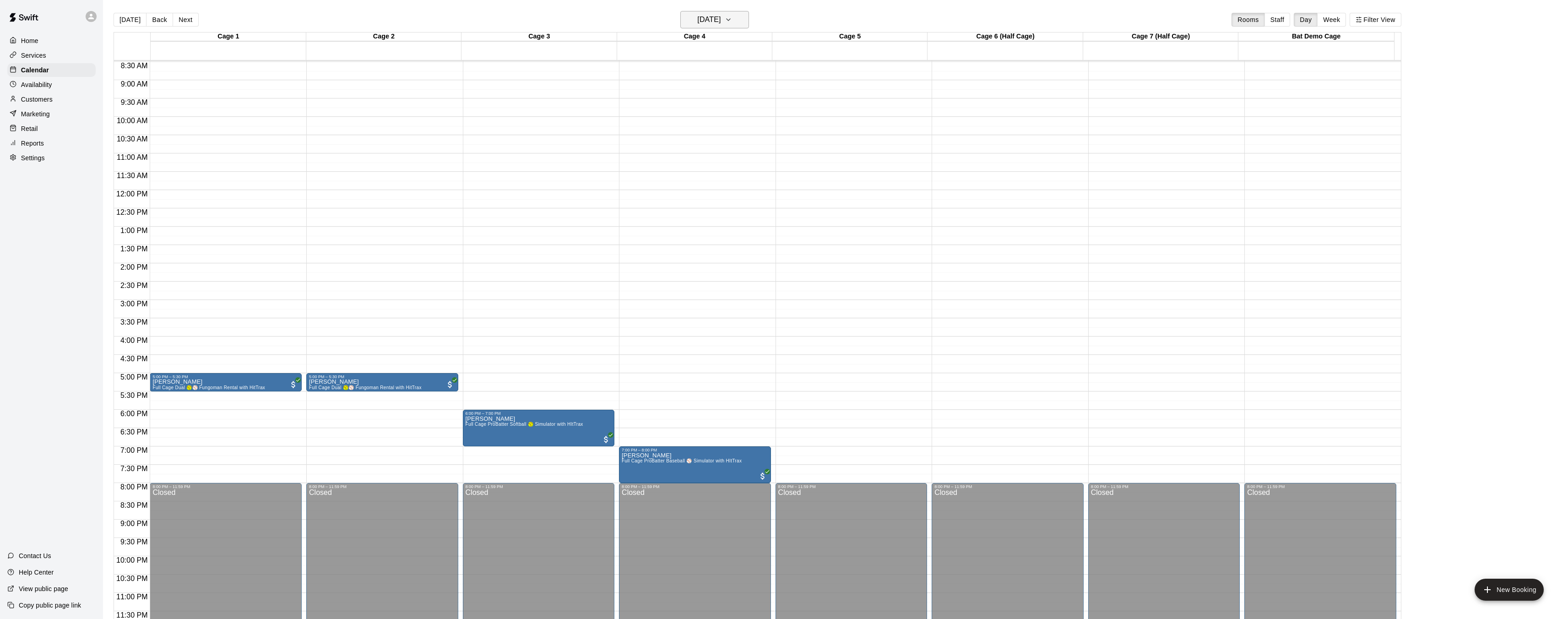
click at [697, 21] on h6 "[DATE]" at bounding box center [709, 20] width 23 height 13
click at [735, 114] on button "18" at bounding box center [734, 115] width 17 height 17
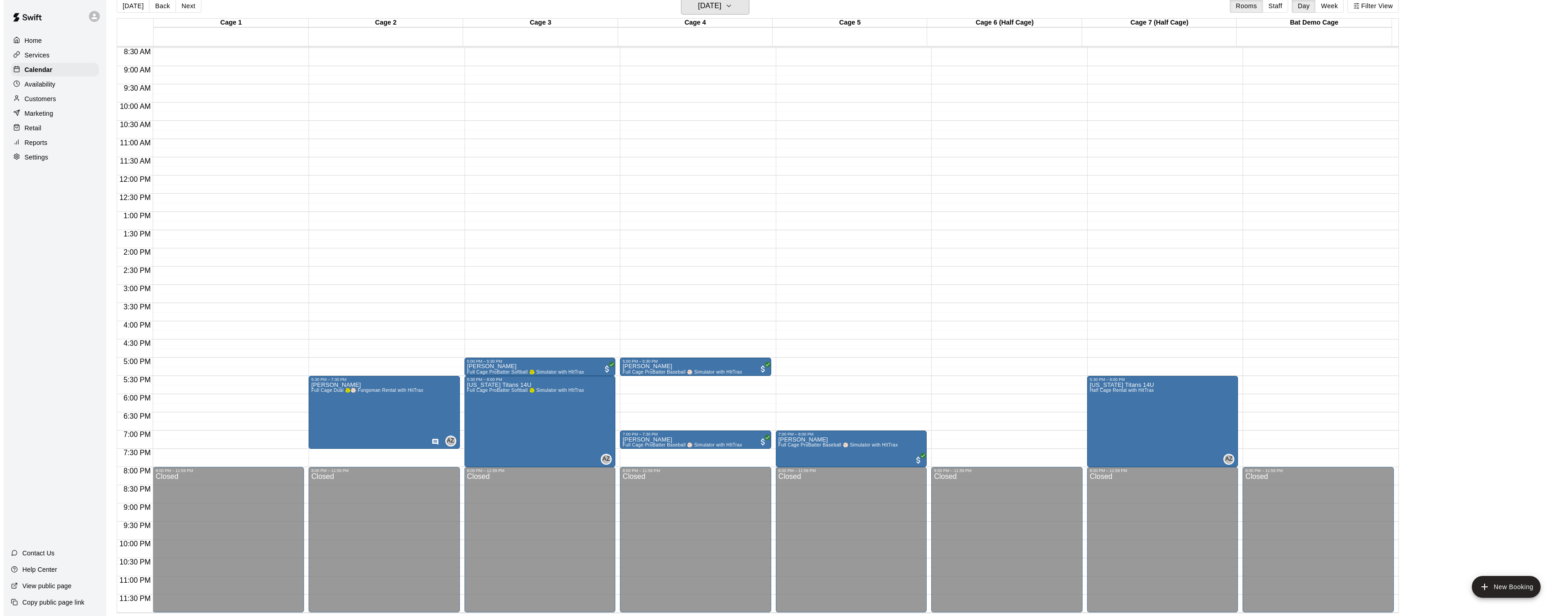
scroll to position [15, 0]
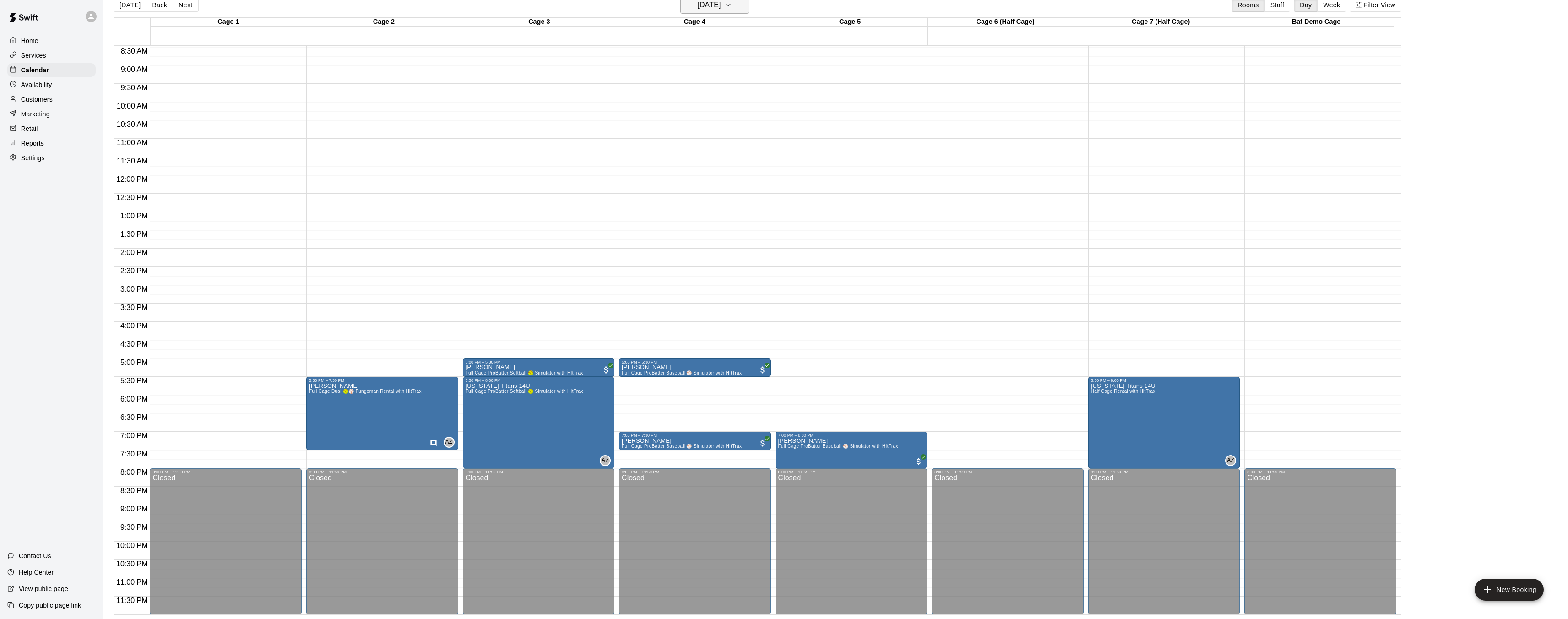
click at [721, 6] on h6 "[DATE]" at bounding box center [709, 5] width 23 height 13
click at [715, 103] on button "17" at bounding box center [716, 100] width 17 height 17
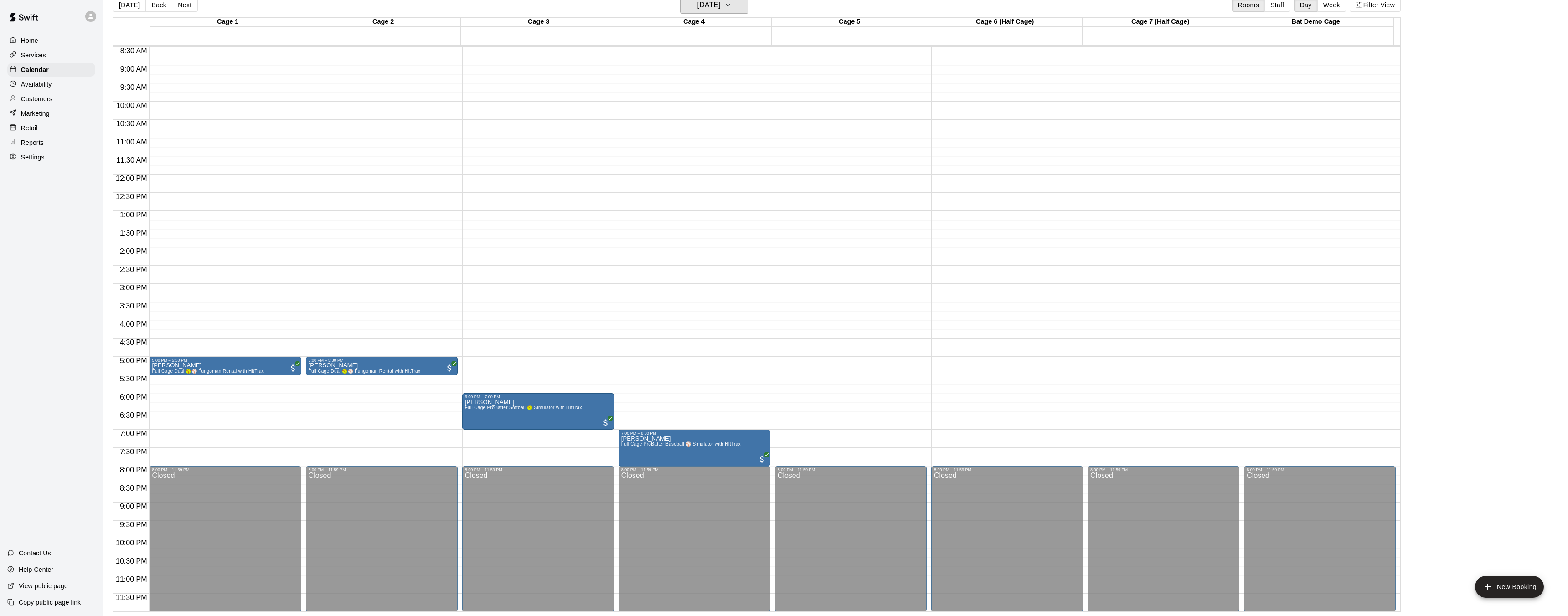
scroll to position [11, 0]
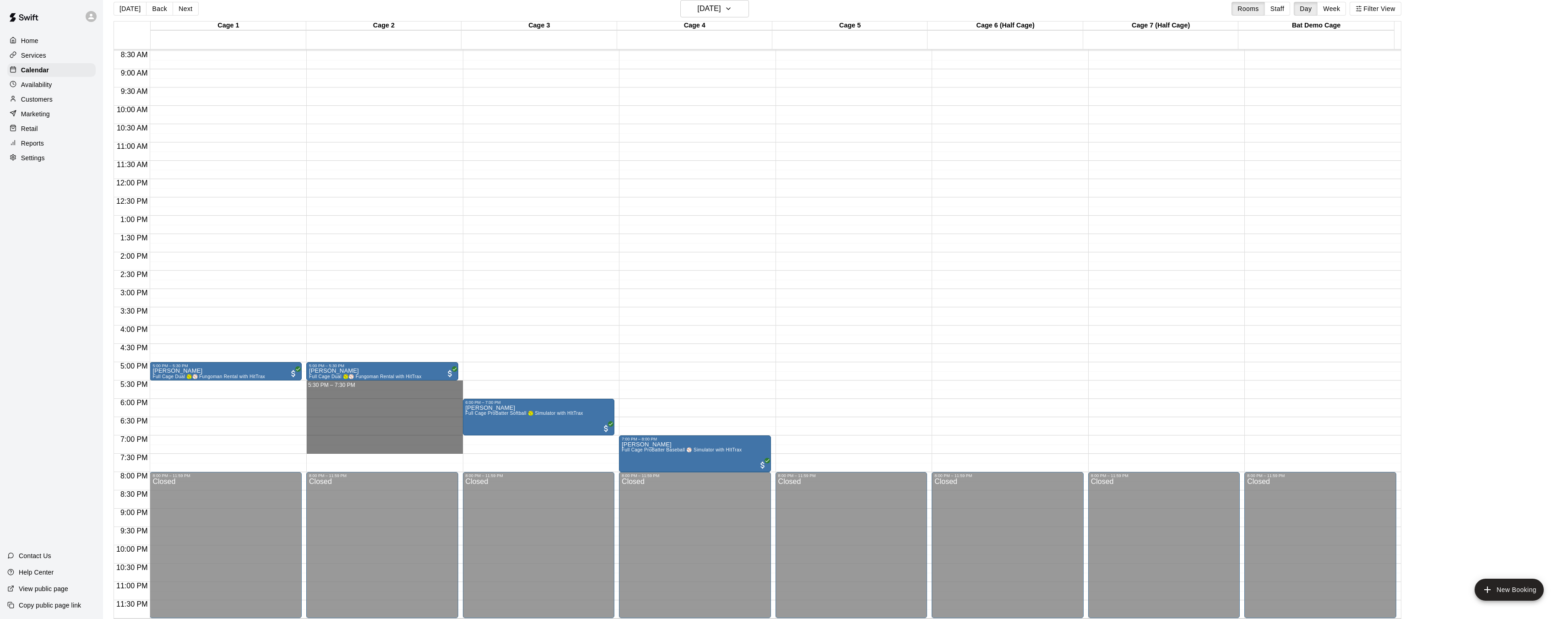
drag, startPoint x: 307, startPoint y: 382, endPoint x: 323, endPoint y: 452, distance: 71.8
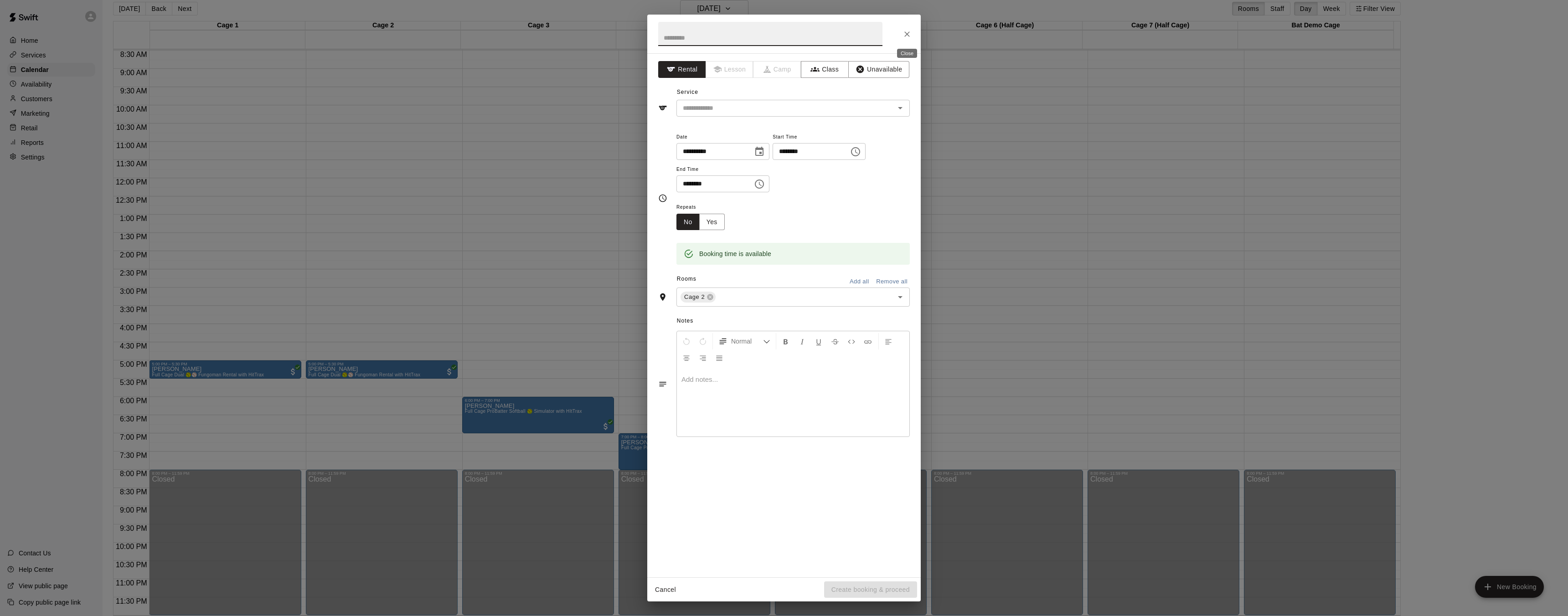
click at [912, 33] on button "Close" at bounding box center [907, 34] width 16 height 16
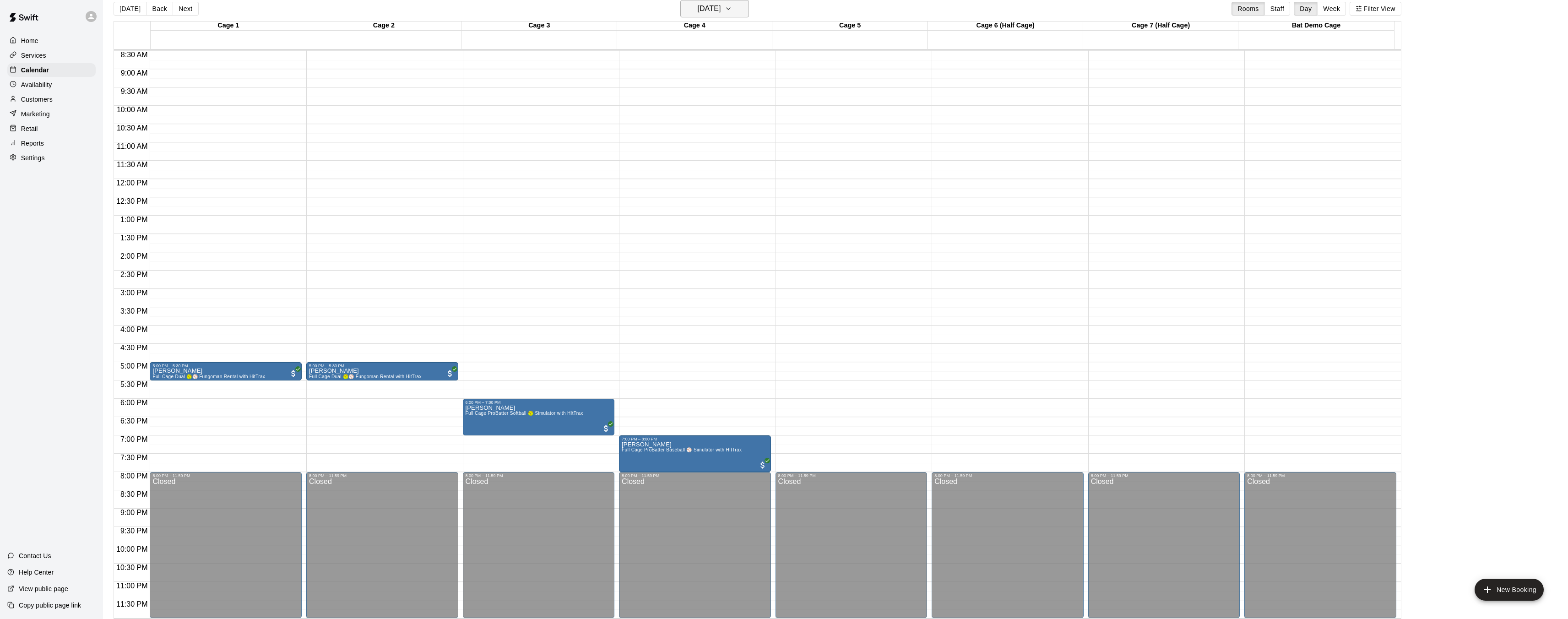
click at [706, 3] on h6 "[DATE]" at bounding box center [709, 9] width 23 height 13
click at [699, 102] on button "16" at bounding box center [698, 104] width 17 height 17
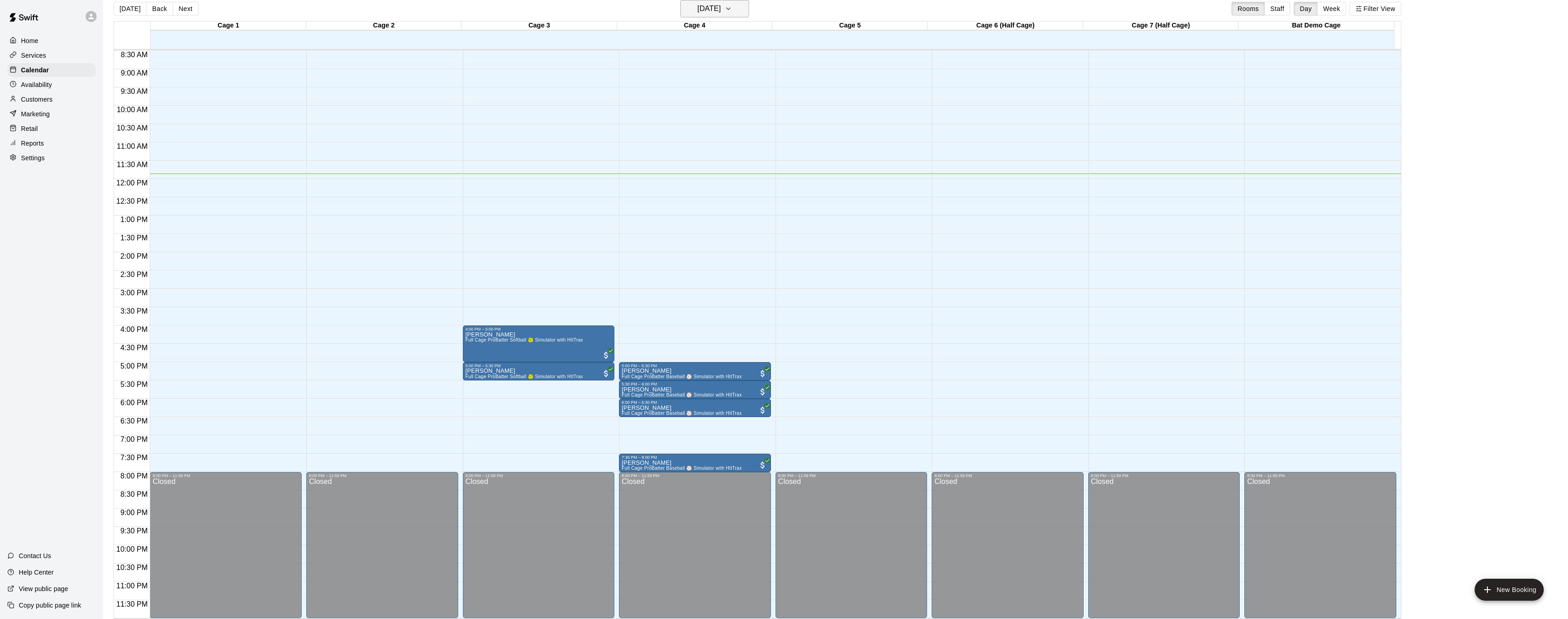
click at [697, 14] on h6 "[DATE]" at bounding box center [709, 9] width 23 height 13
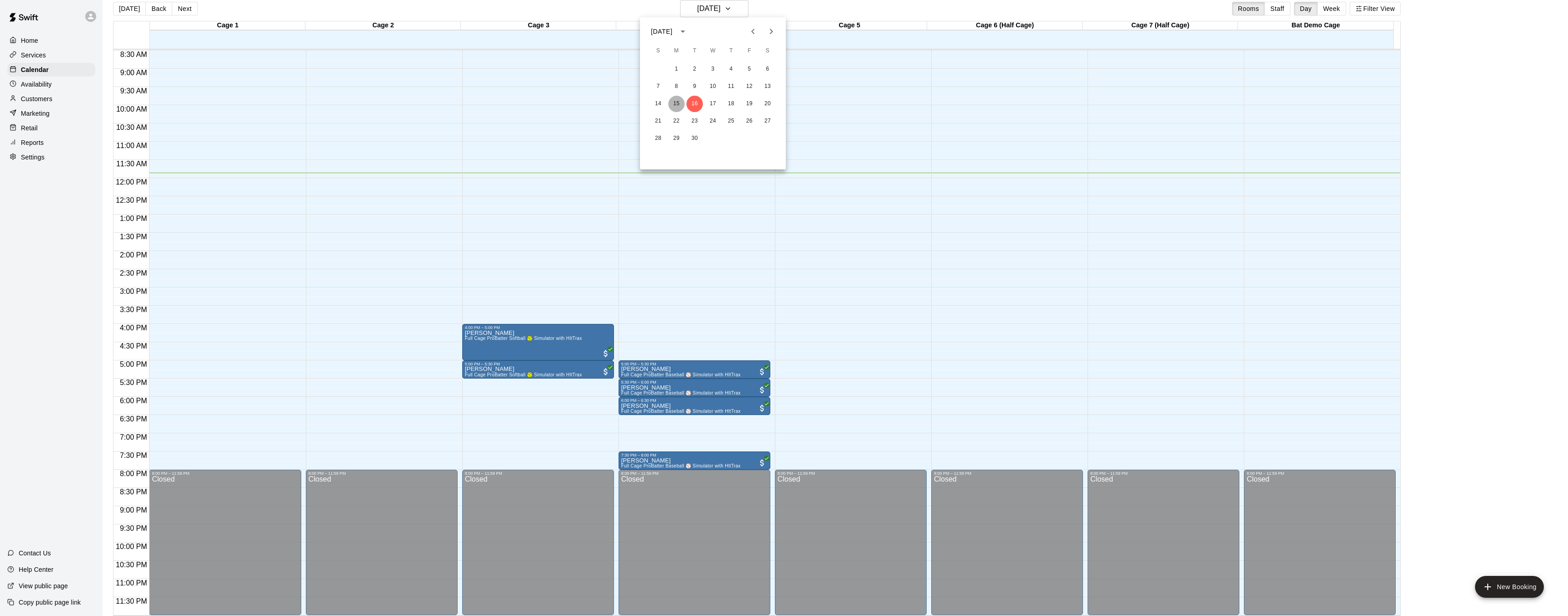
click at [674, 104] on button "15" at bounding box center [676, 103] width 16 height 16
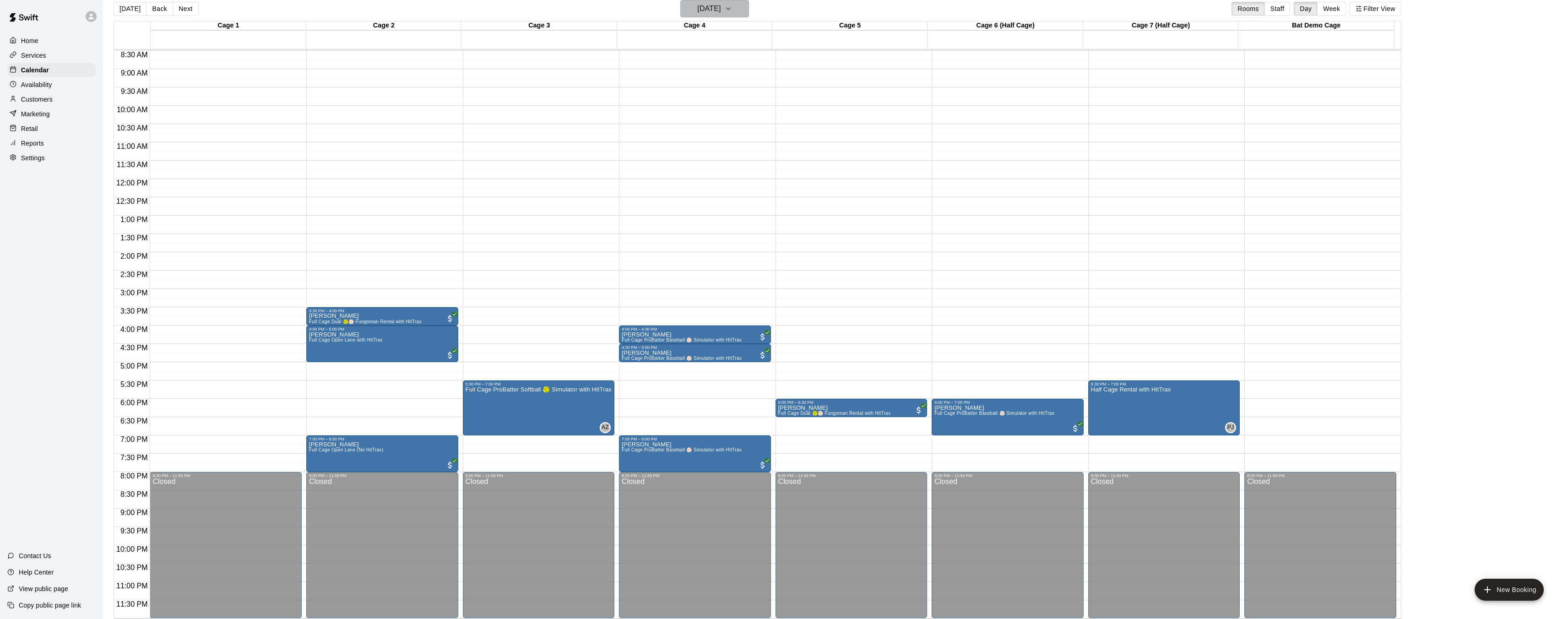
click at [713, 9] on h6 "[DATE]" at bounding box center [709, 9] width 23 height 13
click at [661, 106] on button "14" at bounding box center [661, 104] width 17 height 17
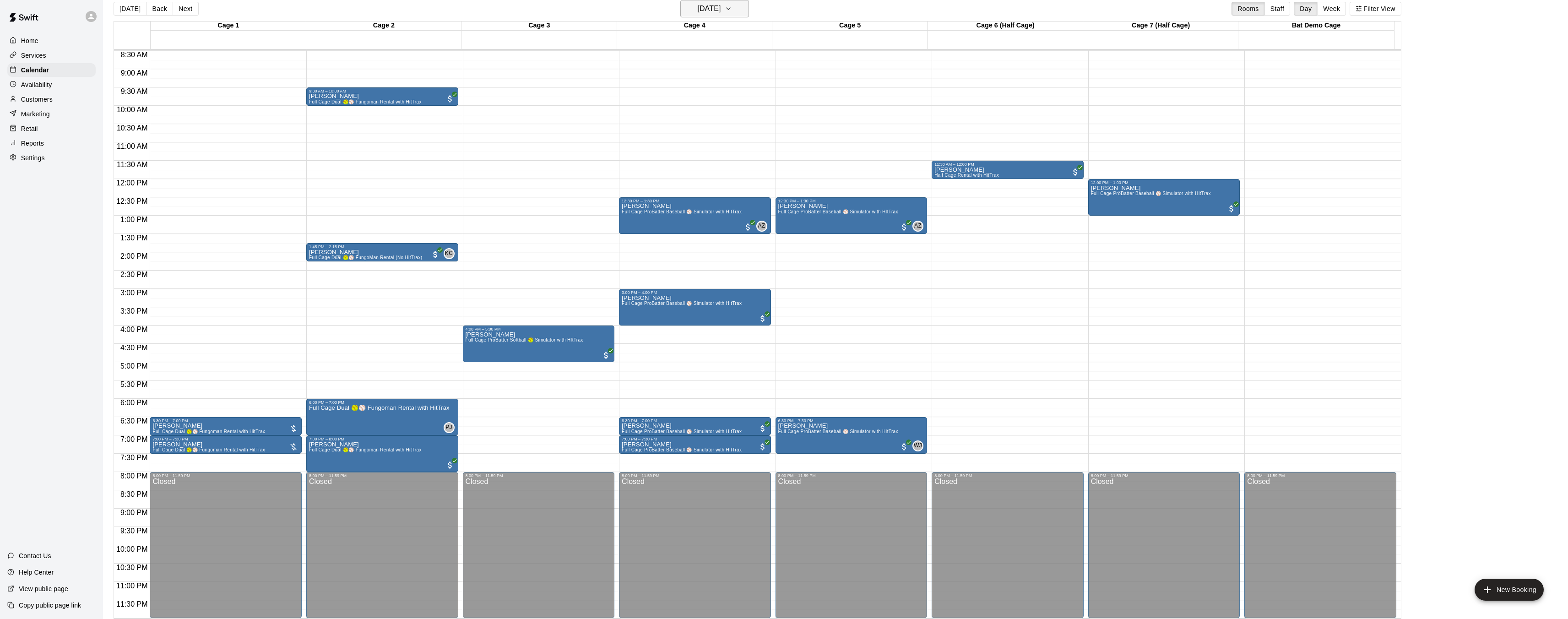
click at [697, 12] on h6 "[DATE]" at bounding box center [709, 9] width 23 height 13
click at [704, 5] on div at bounding box center [787, 310] width 1575 height 619
click at [712, 11] on h6 "[DATE]" at bounding box center [709, 9] width 23 height 13
click at [699, 106] on button "16" at bounding box center [698, 104] width 17 height 17
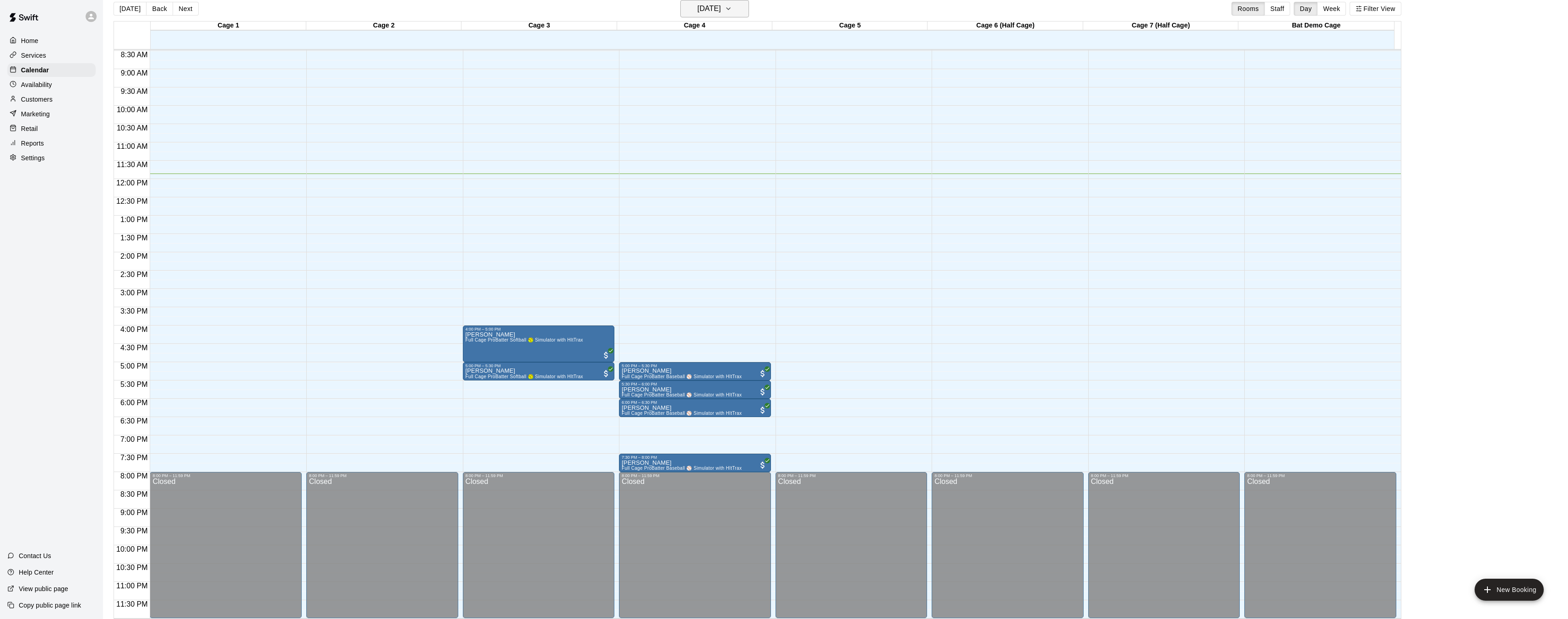
click at [712, 8] on h6 "[DATE]" at bounding box center [709, 9] width 23 height 13
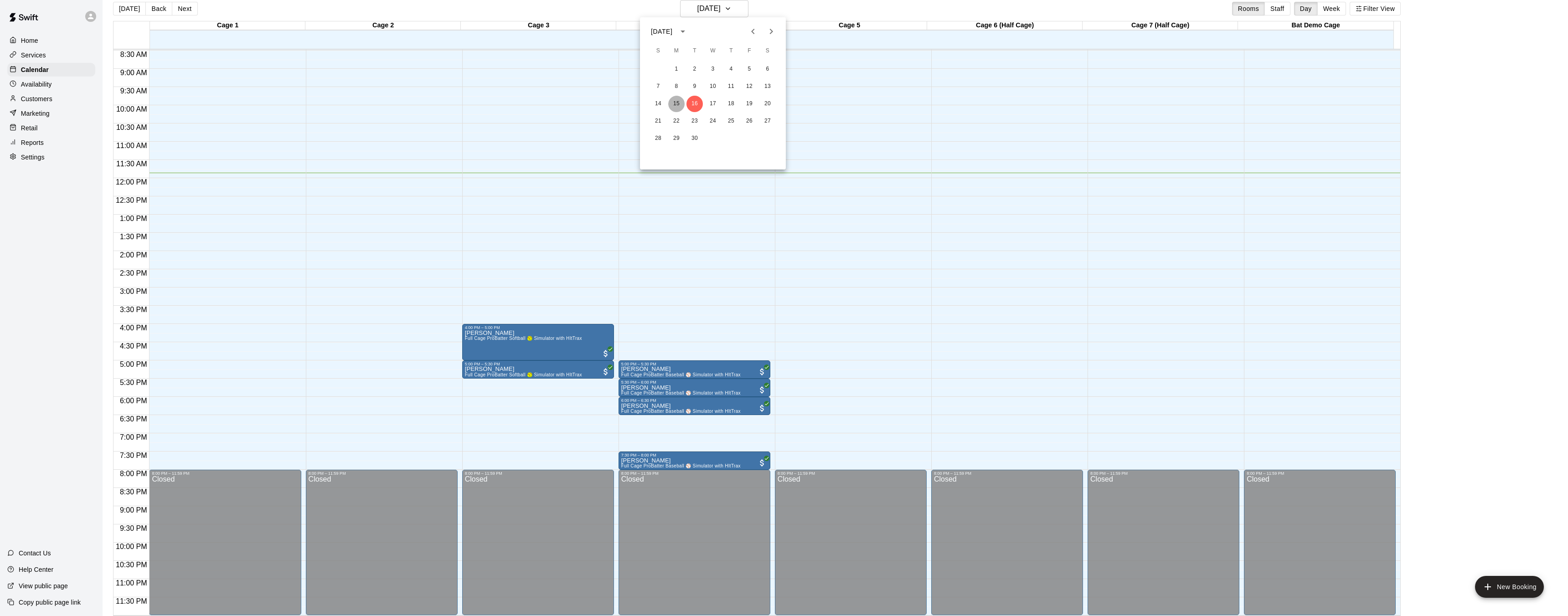
click at [676, 102] on button "15" at bounding box center [676, 103] width 16 height 16
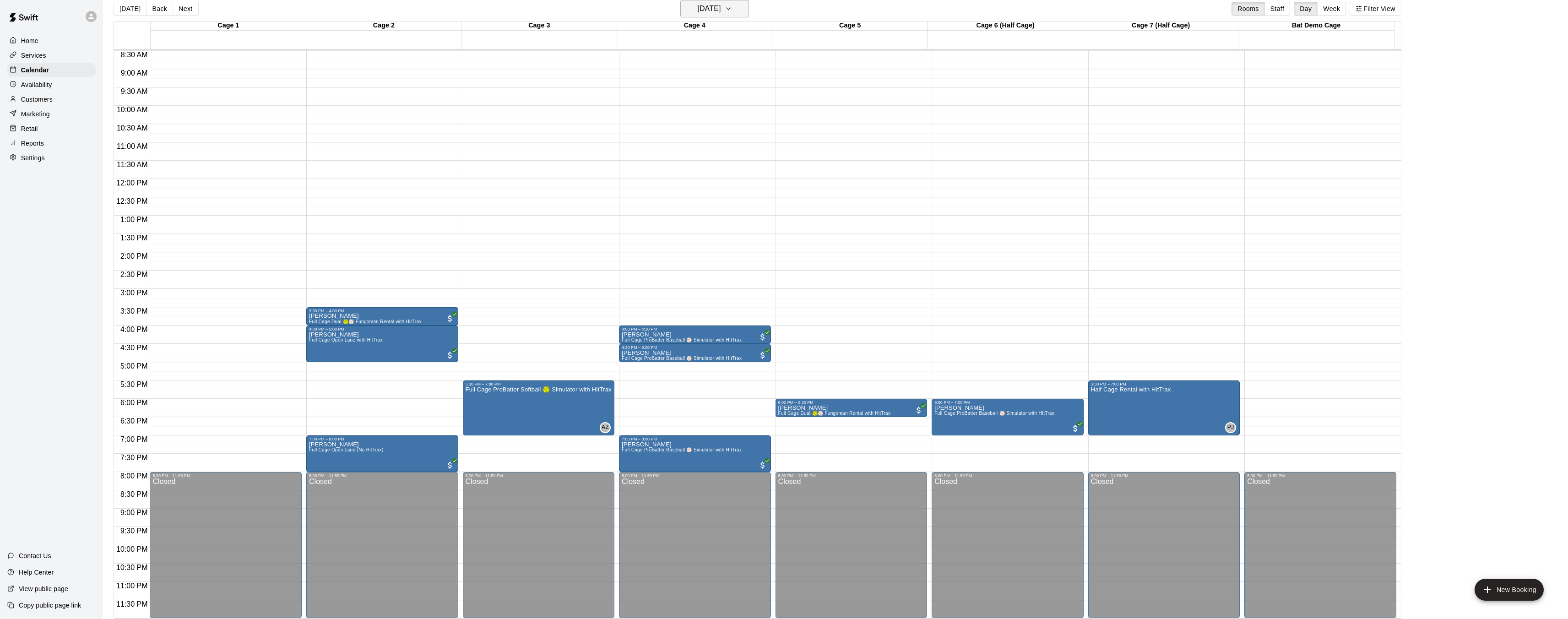
click at [717, 15] on button "[DATE]" at bounding box center [715, 9] width 68 height 17
click at [701, 105] on button "16" at bounding box center [698, 104] width 17 height 17
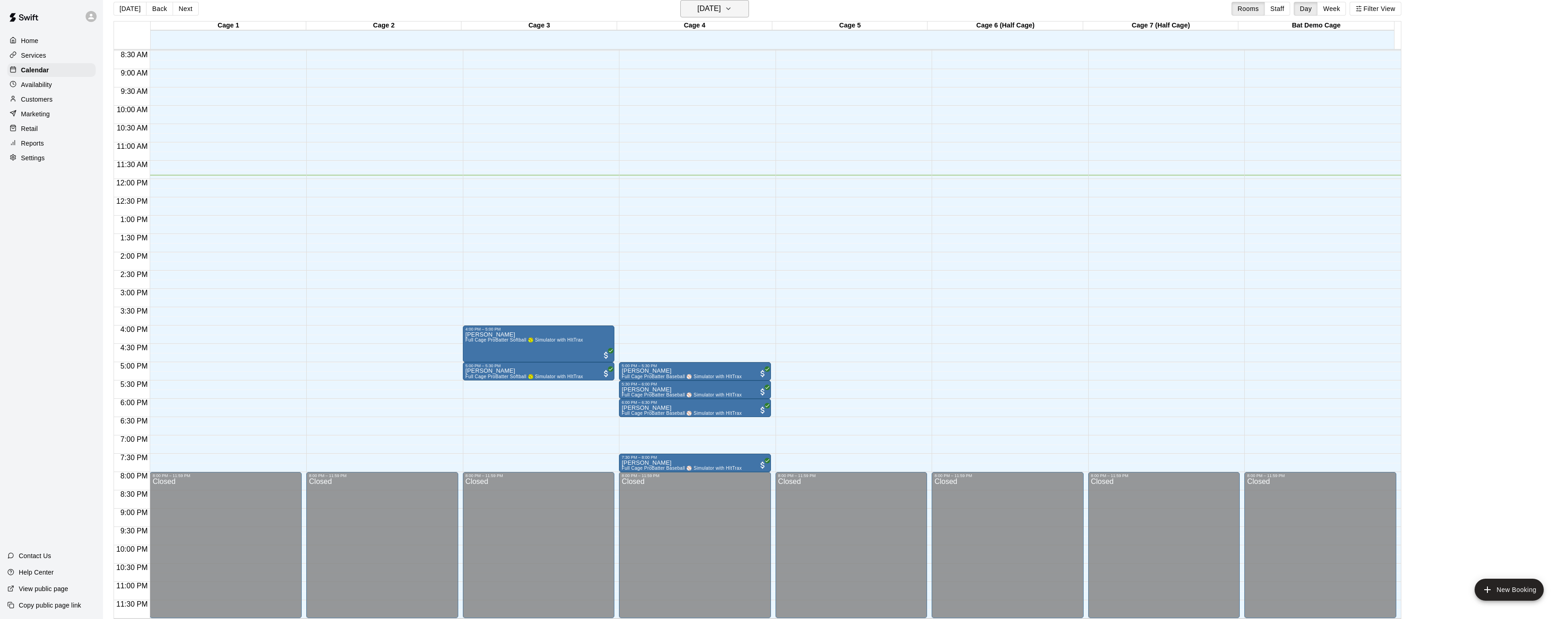
click at [715, 2] on h6 "[DATE]" at bounding box center [709, 9] width 23 height 13
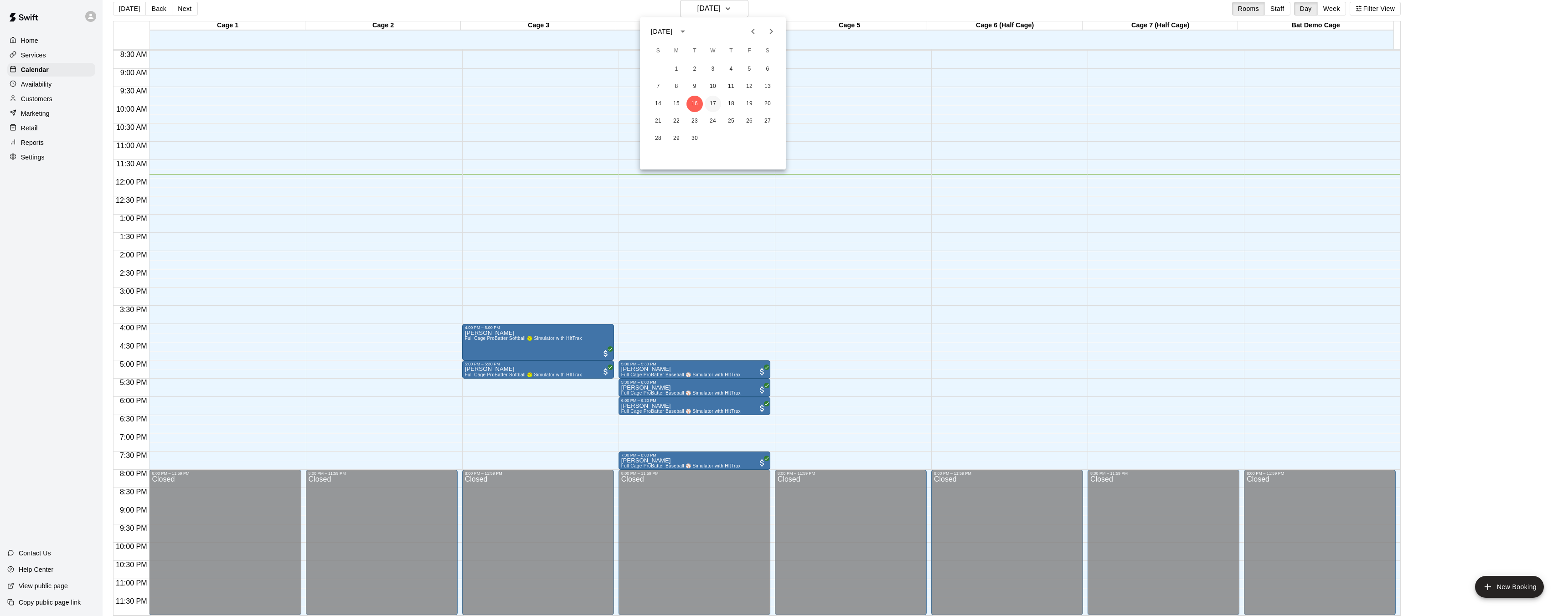
click at [712, 103] on button "17" at bounding box center [713, 103] width 16 height 16
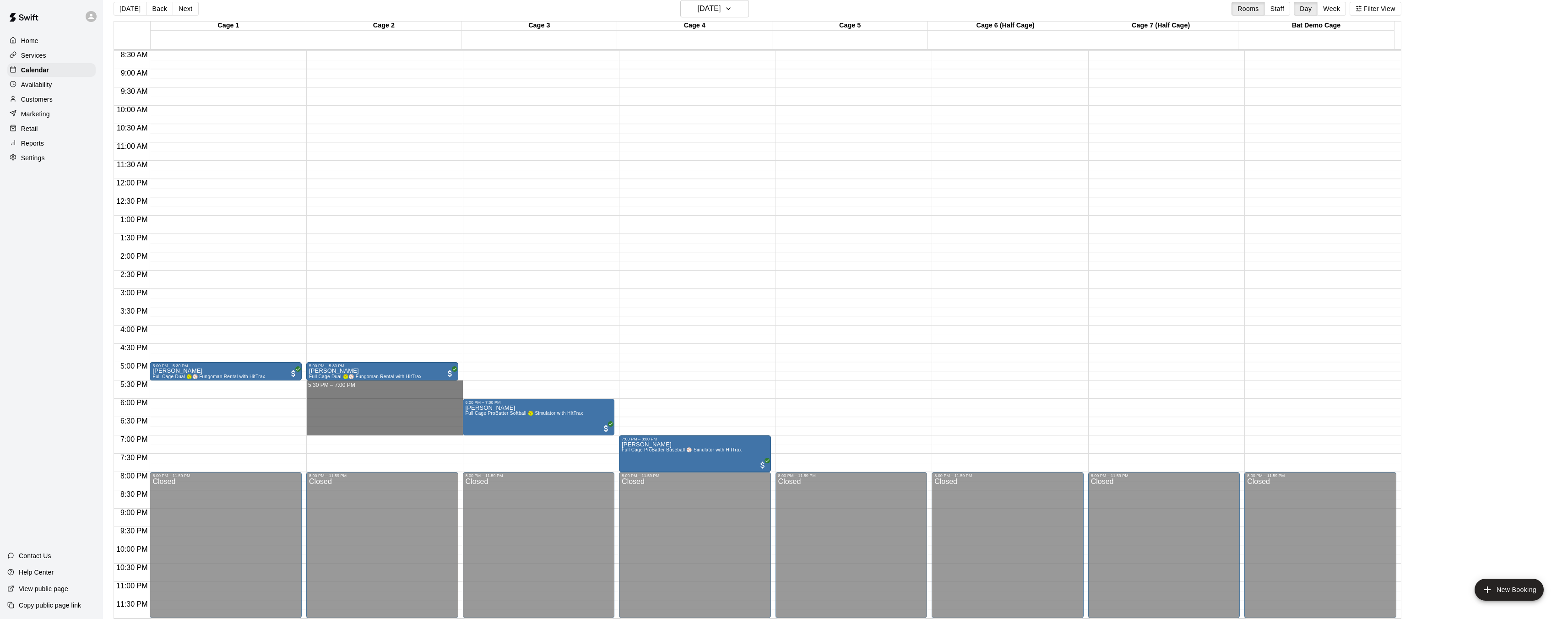
drag, startPoint x: 307, startPoint y: 382, endPoint x: 388, endPoint y: 435, distance: 96.8
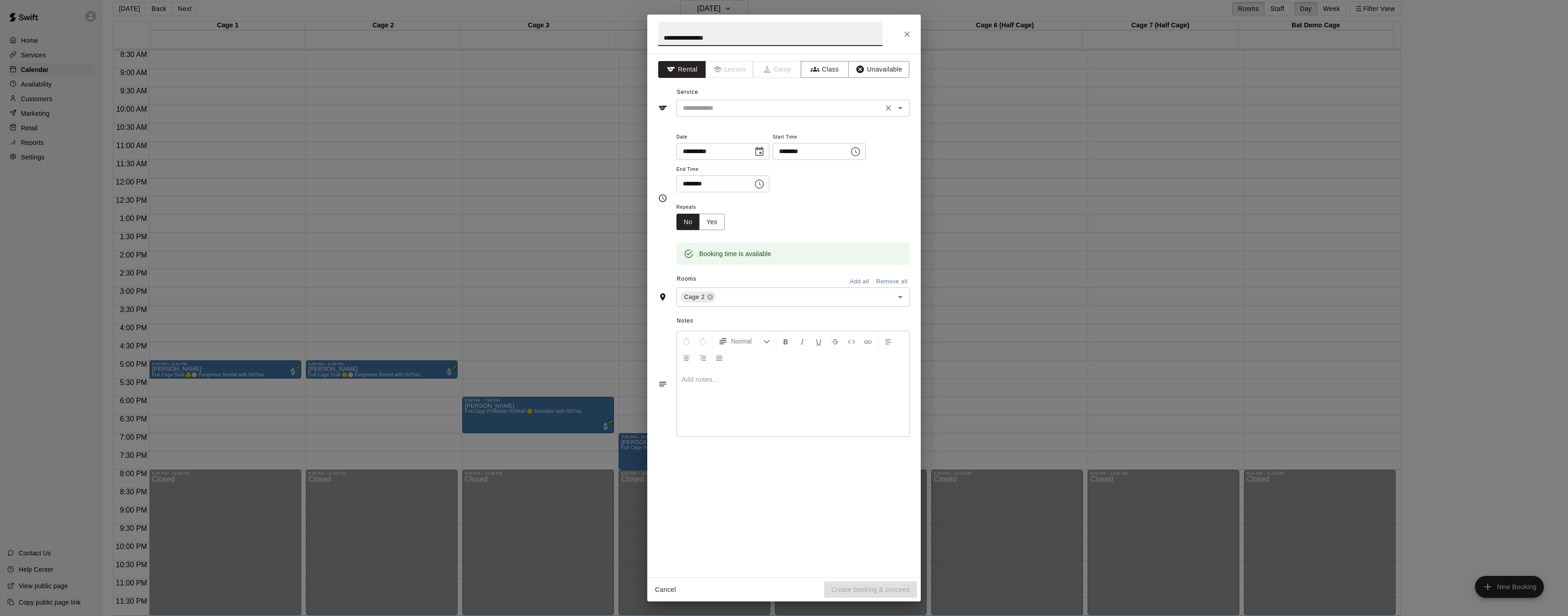
type input "**********"
click at [725, 111] on input "text" at bounding box center [780, 108] width 201 height 12
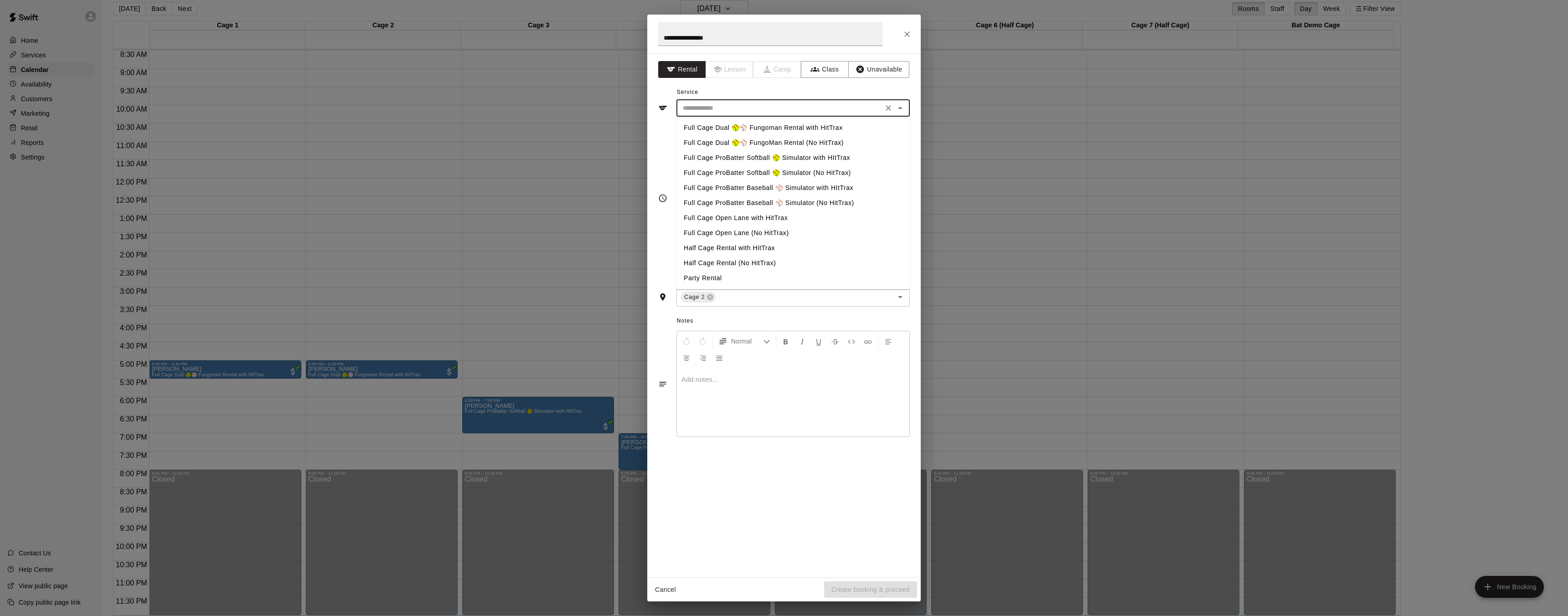
click at [760, 127] on li "Full Cage Dual 🥎⚾ Fungoman Rental with HitTrax" at bounding box center [793, 128] width 233 height 15
type input "**********"
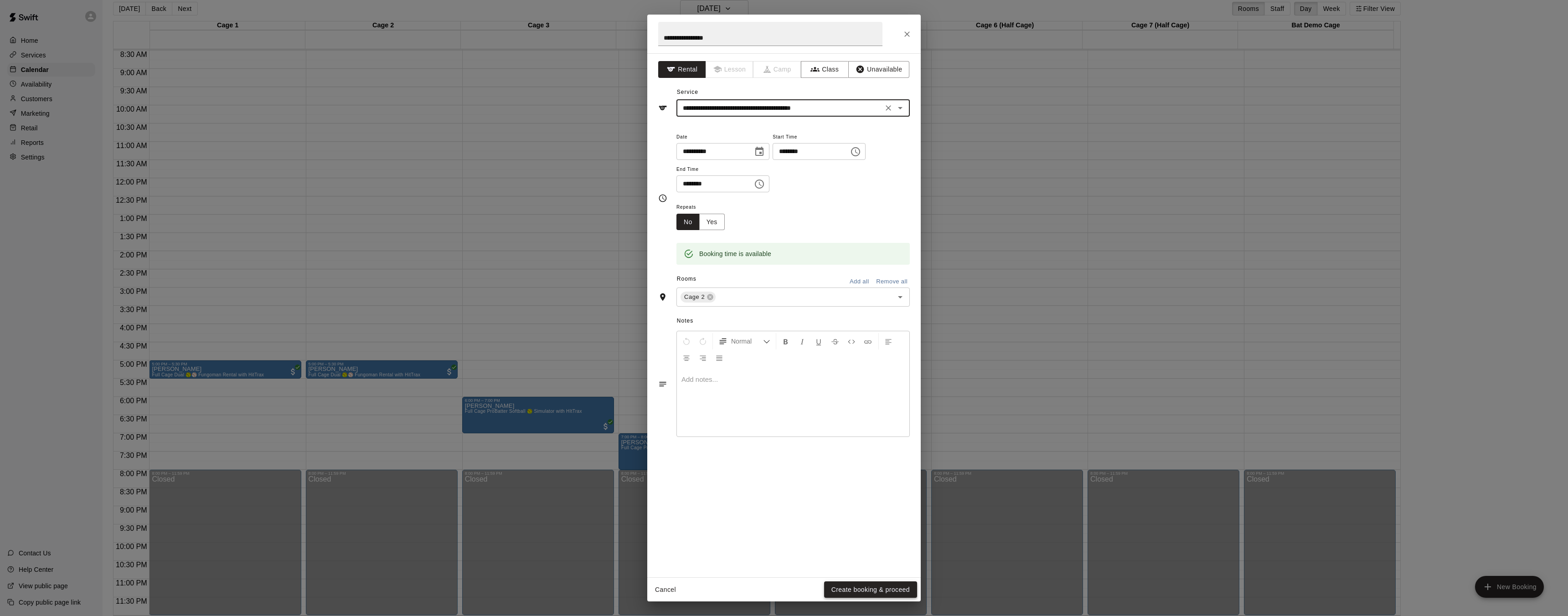
click at [867, 591] on button "Create booking & proceed" at bounding box center [870, 590] width 93 height 17
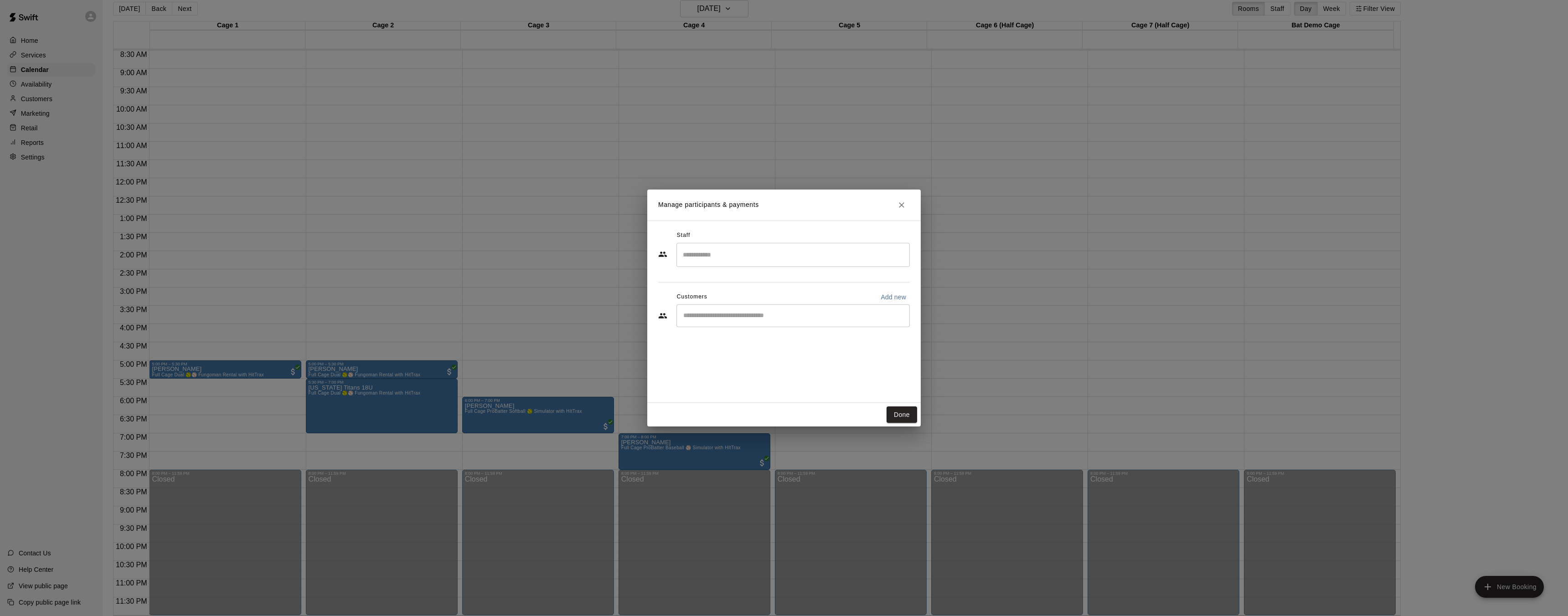
click at [730, 250] on input "Search staff" at bounding box center [793, 255] width 225 height 16
click at [756, 362] on div "[PERSON_NAME] Admin" at bounding box center [797, 359] width 196 height 18
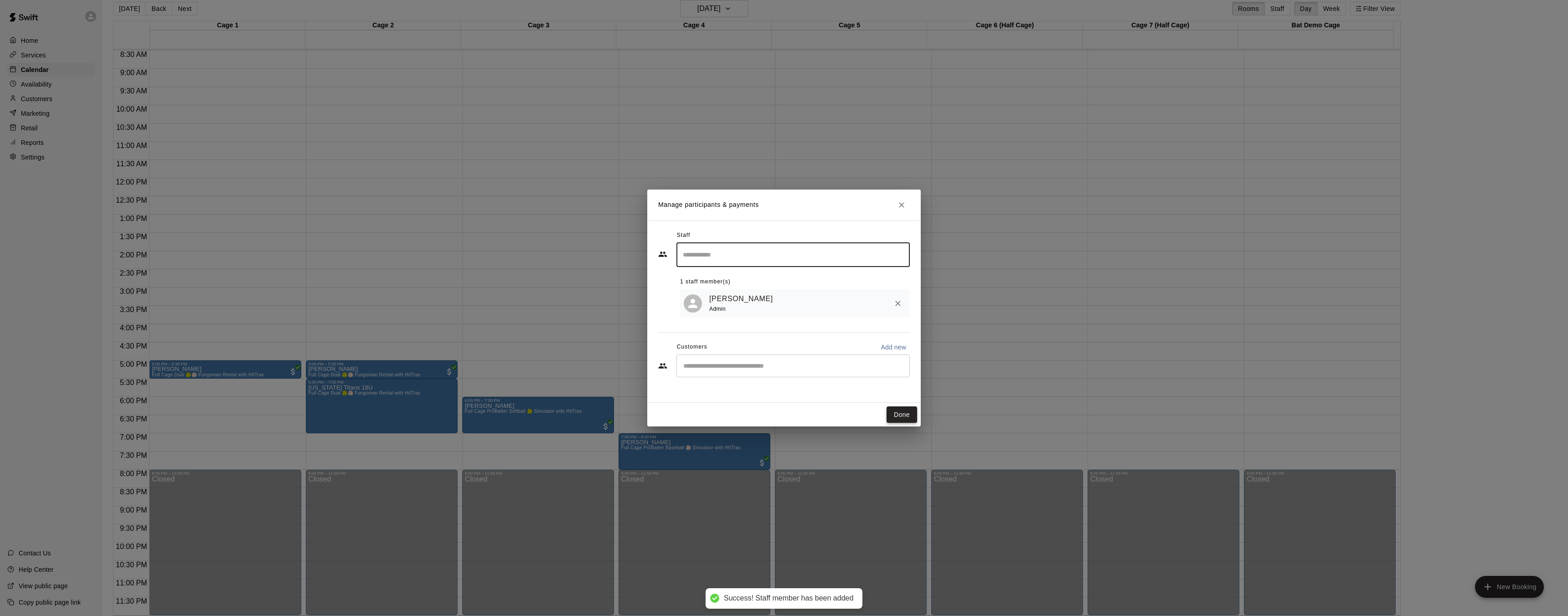
click at [900, 419] on button "Done" at bounding box center [901, 415] width 30 height 17
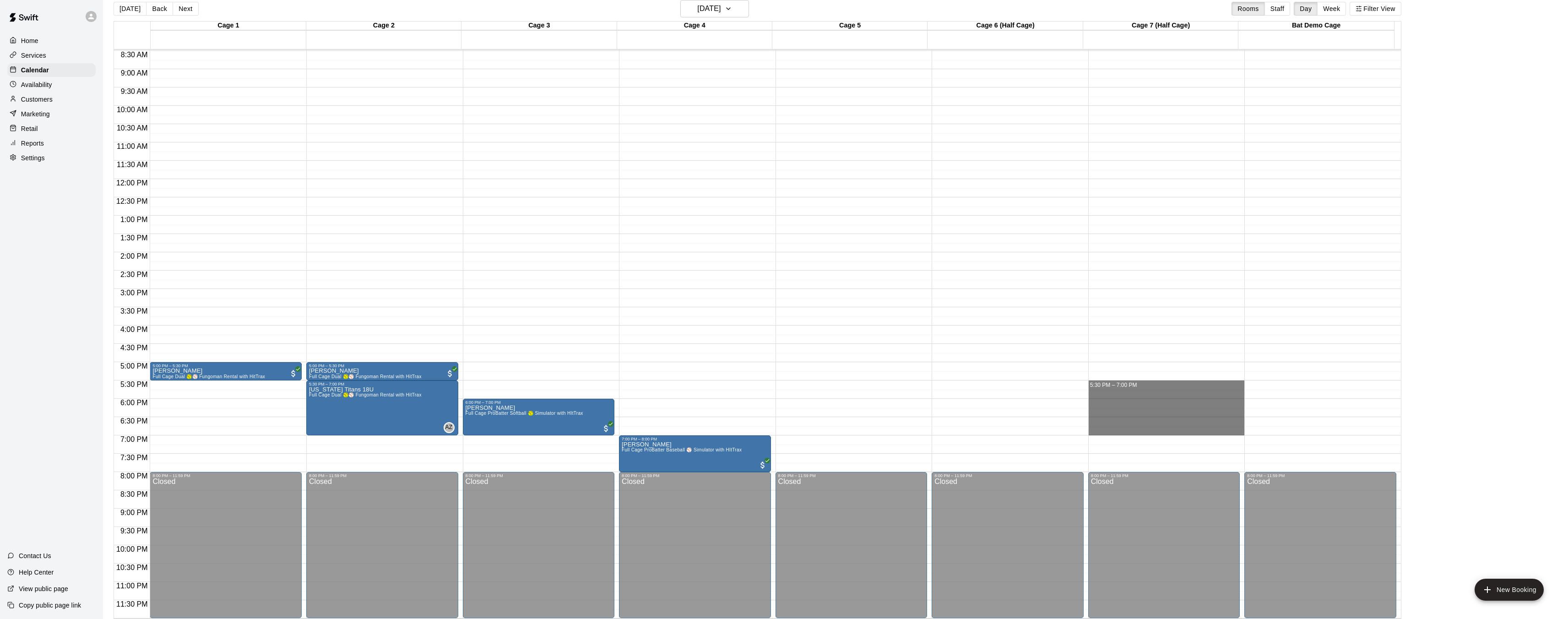
drag, startPoint x: 1088, startPoint y: 382, endPoint x: 1131, endPoint y: 429, distance: 63.7
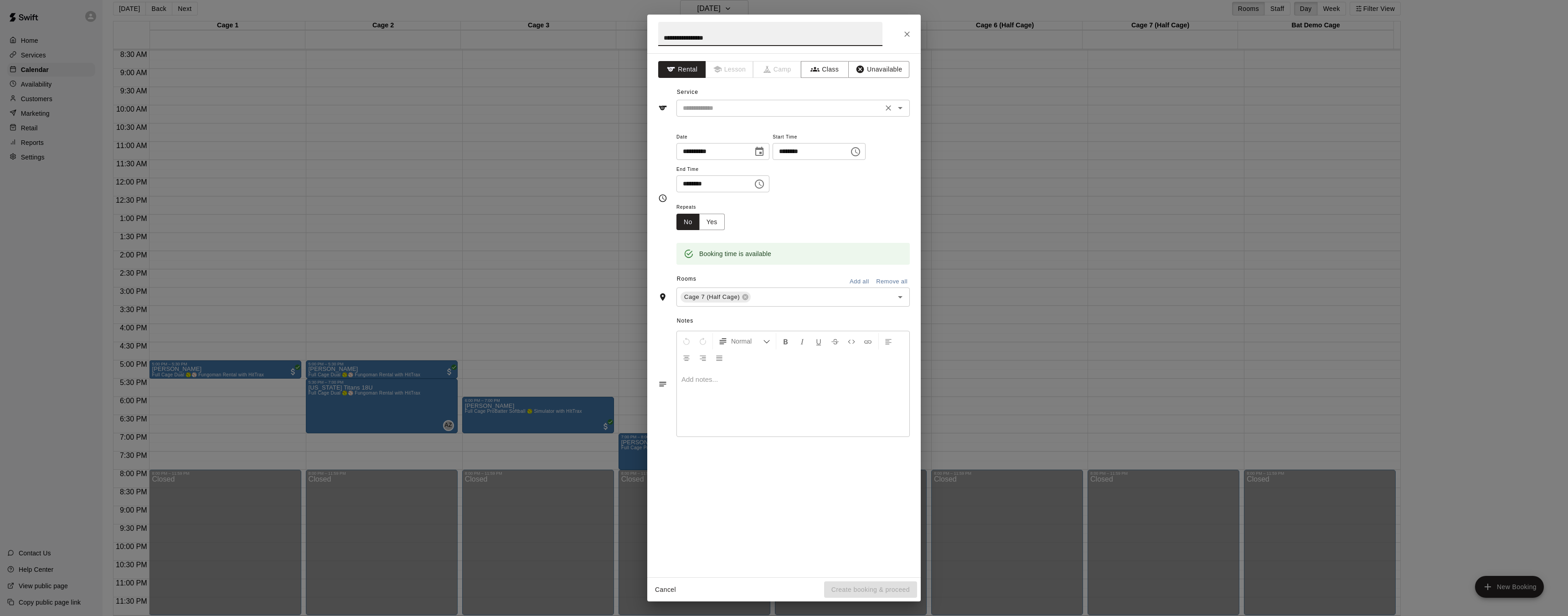
type input "**********"
click at [745, 113] on input "text" at bounding box center [780, 108] width 201 height 12
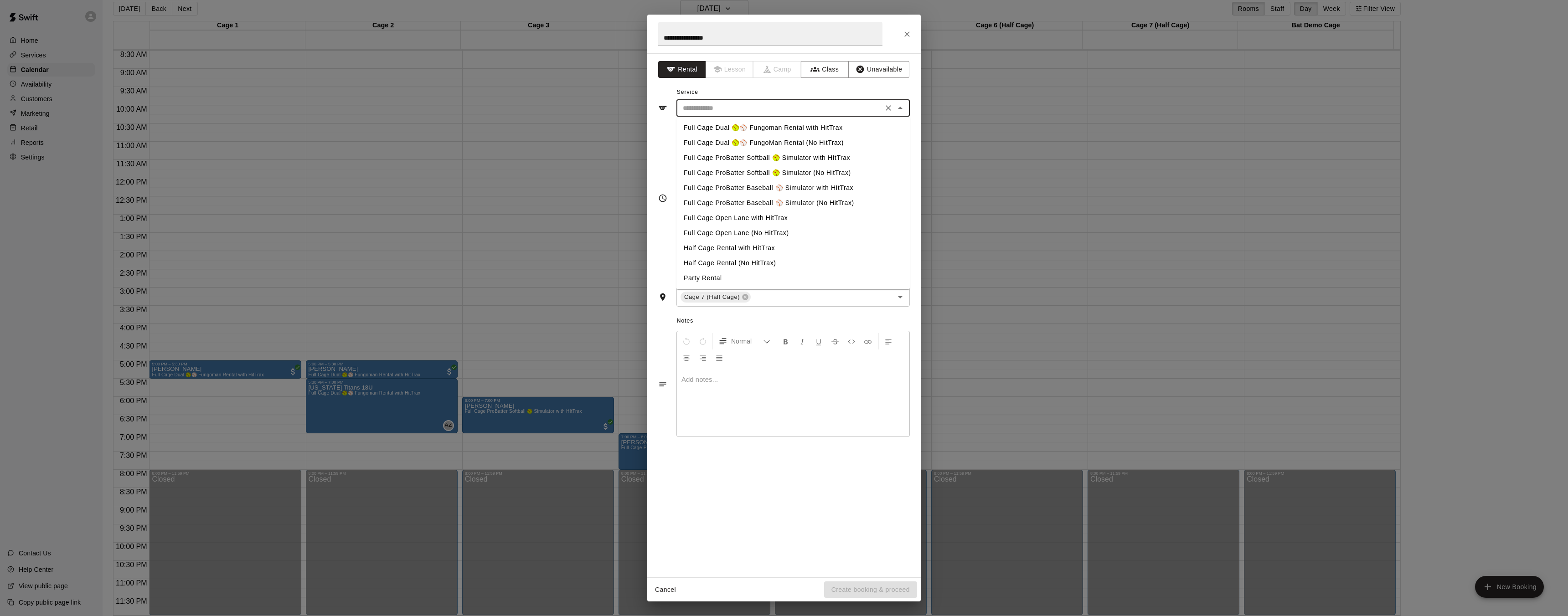
click at [738, 248] on li "Half Cage Rental with HitTrax" at bounding box center [793, 248] width 233 height 15
type input "**********"
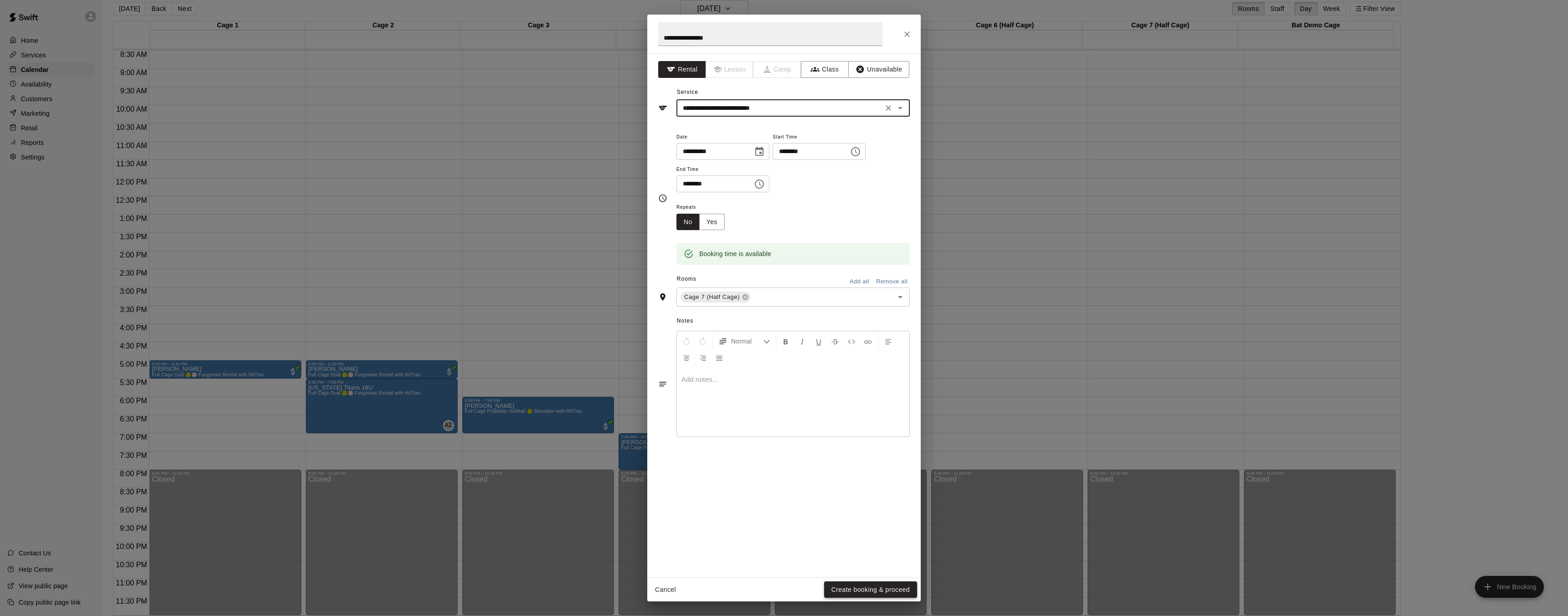
click at [849, 595] on button "Create booking & proceed" at bounding box center [870, 590] width 93 height 17
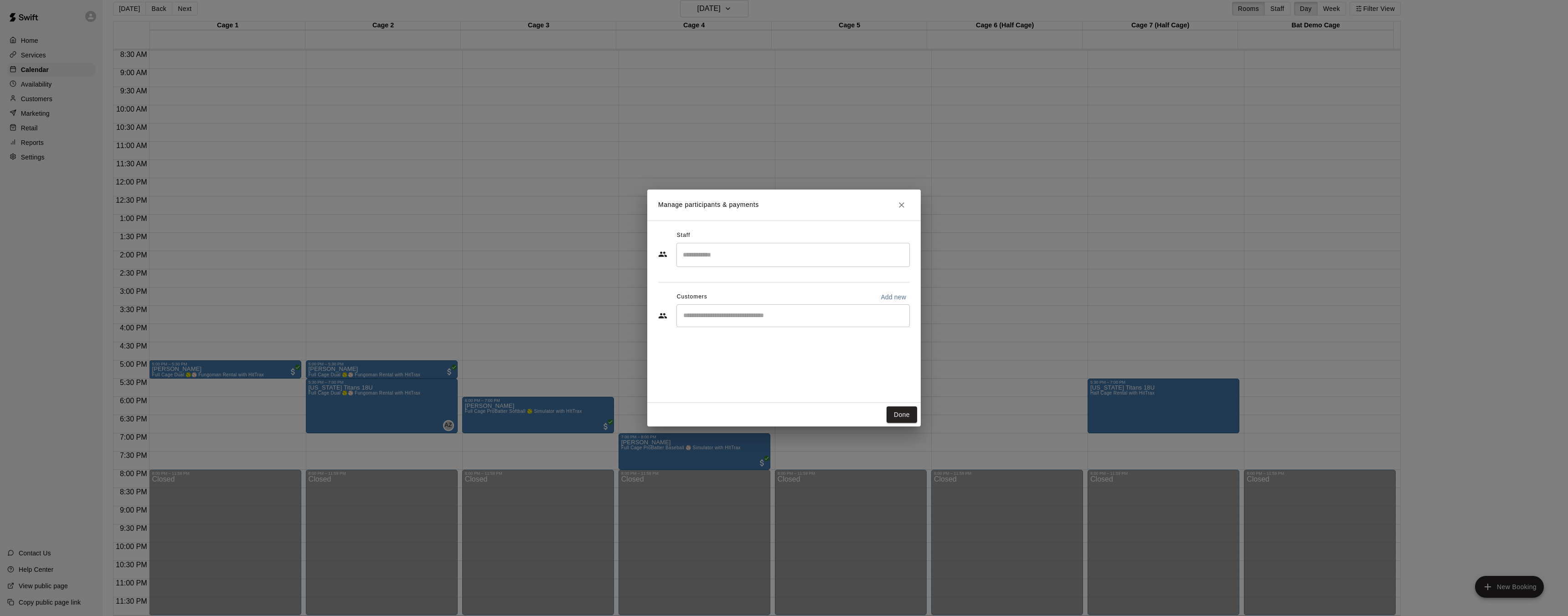
click at [760, 259] on input "Search staff" at bounding box center [793, 255] width 225 height 16
click at [727, 357] on p "[PERSON_NAME]" at bounding box center [727, 355] width 55 height 10
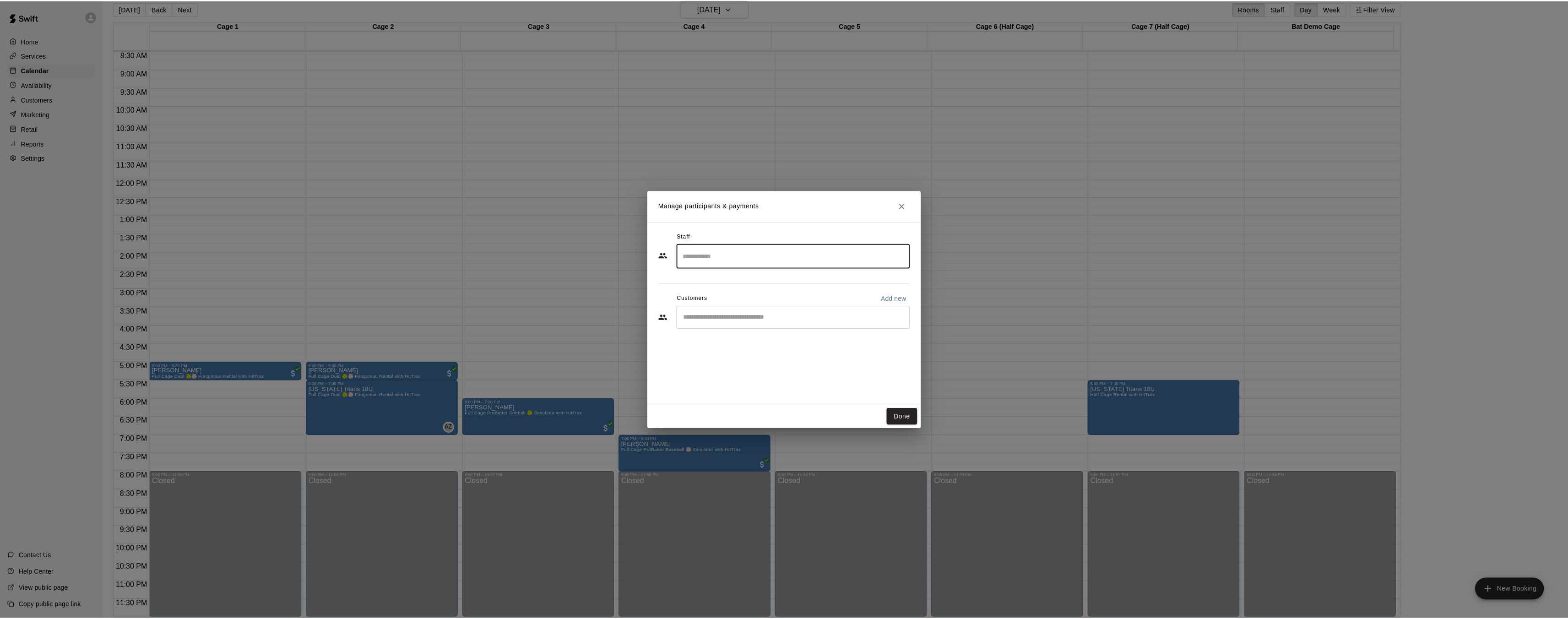
scroll to position [0, 0]
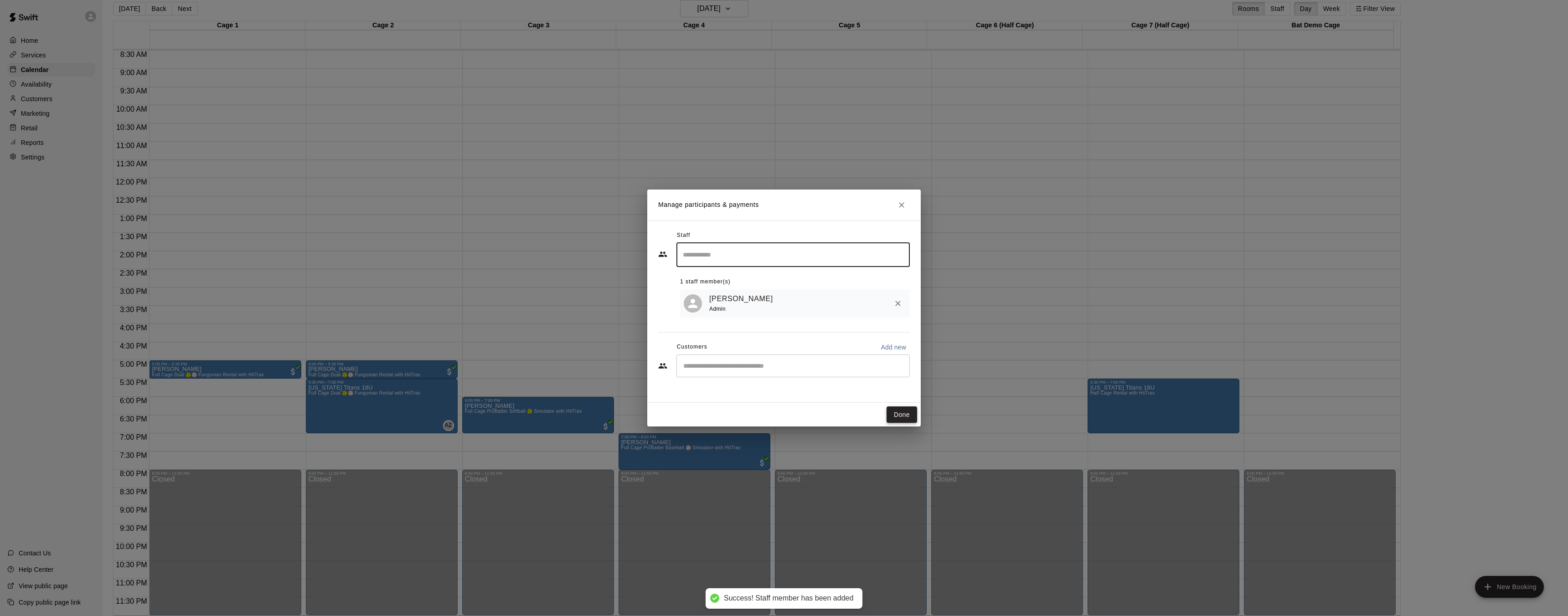
click at [909, 413] on button "Done" at bounding box center [901, 415] width 30 height 17
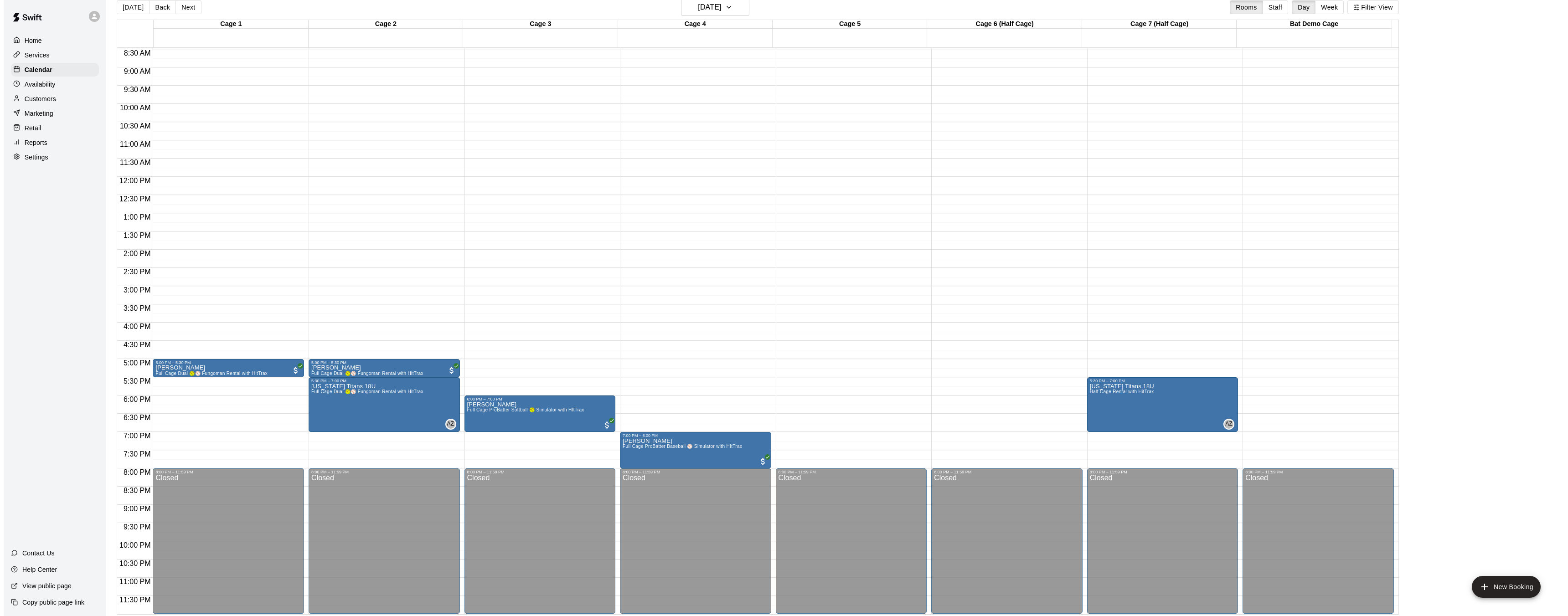
scroll to position [13, 0]
click at [718, 5] on h6 "[DATE]" at bounding box center [705, 7] width 23 height 13
click at [695, 104] on button "16" at bounding box center [695, 102] width 16 height 16
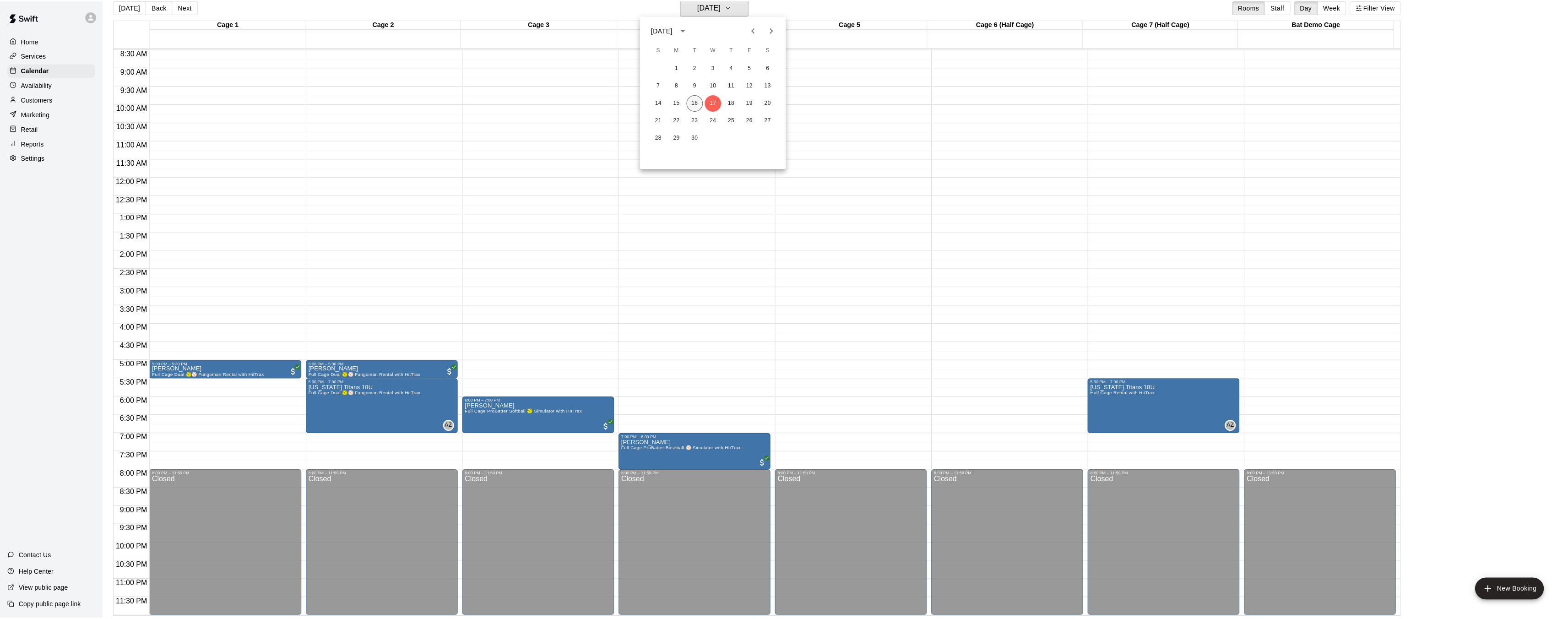
scroll to position [11, 0]
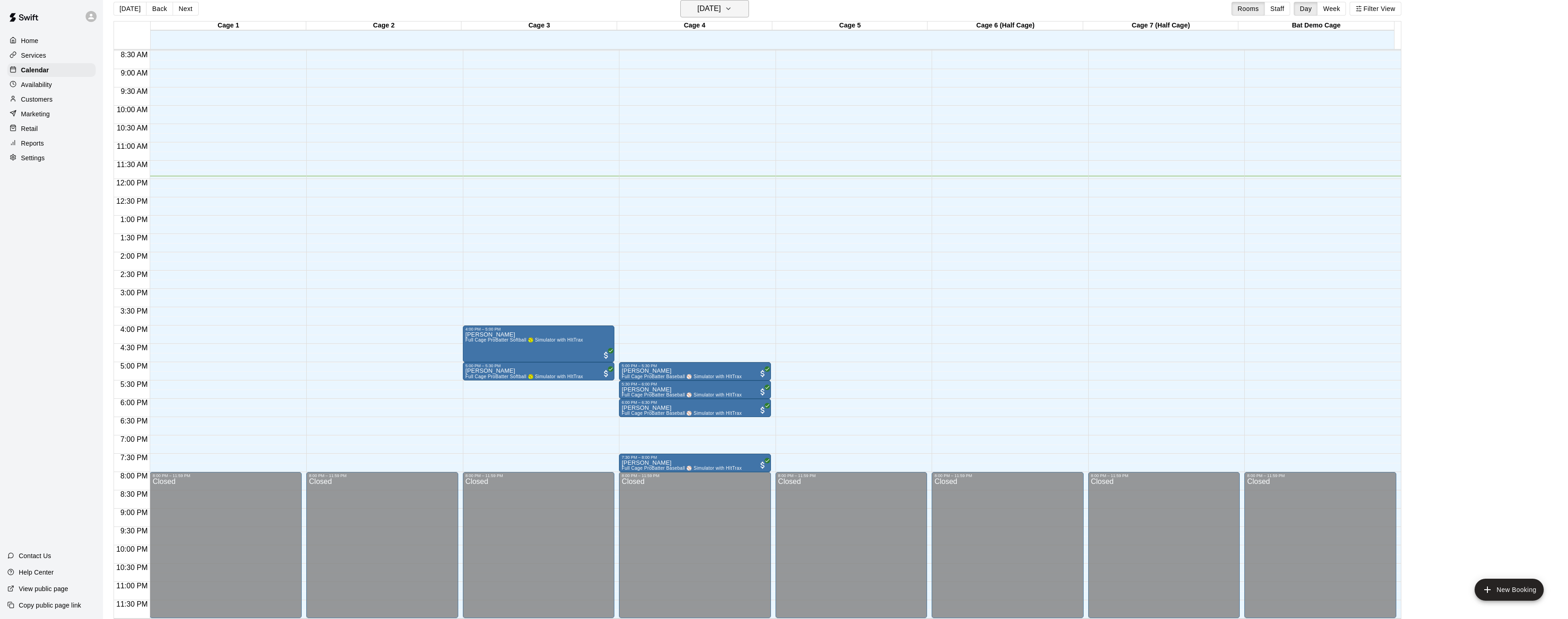
click at [719, 7] on h6 "[DATE]" at bounding box center [709, 9] width 23 height 13
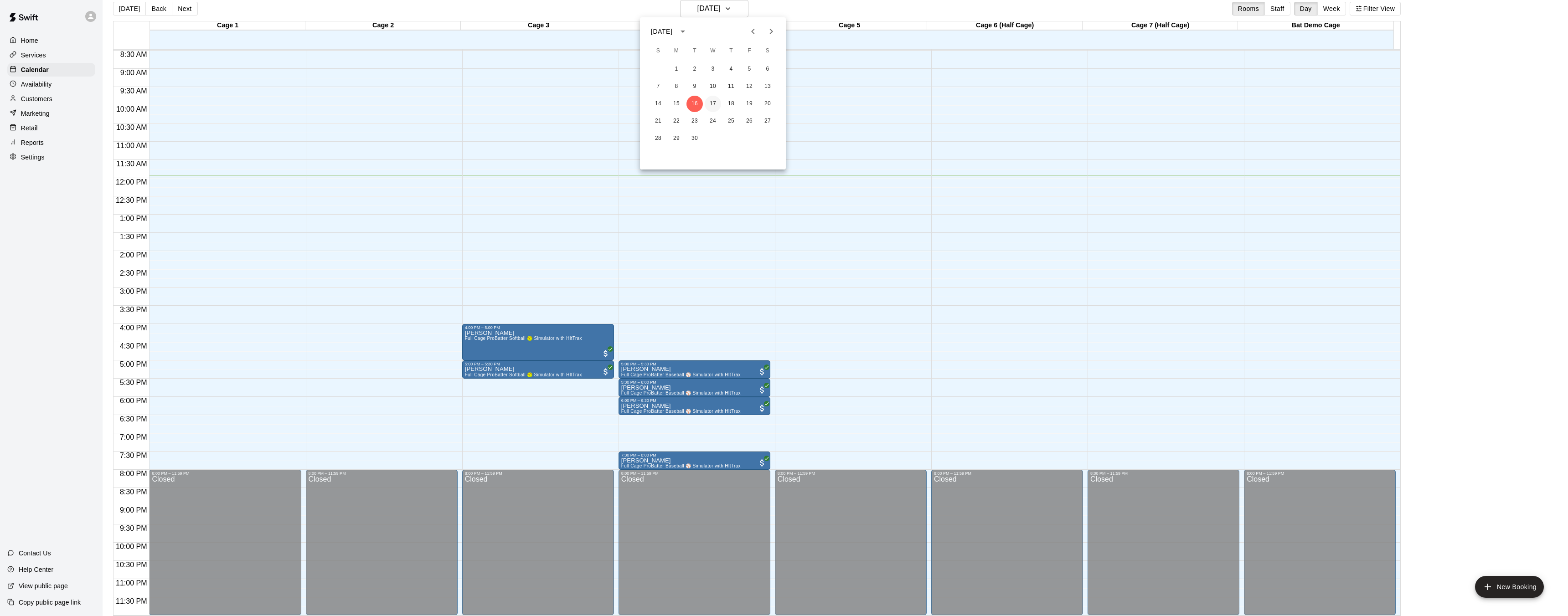
click at [717, 105] on button "17" at bounding box center [713, 103] width 16 height 16
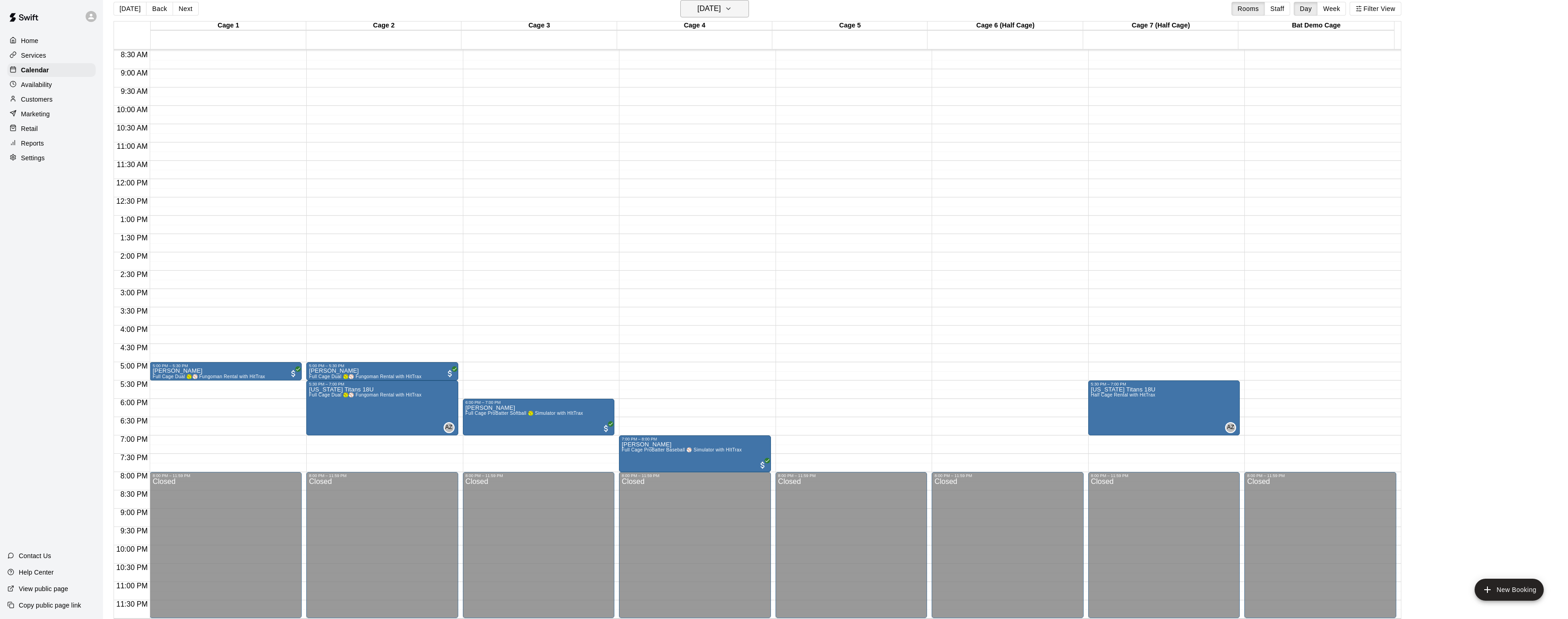
click at [719, 10] on h6 "[DATE]" at bounding box center [709, 9] width 23 height 13
click at [738, 103] on button "18" at bounding box center [734, 104] width 17 height 17
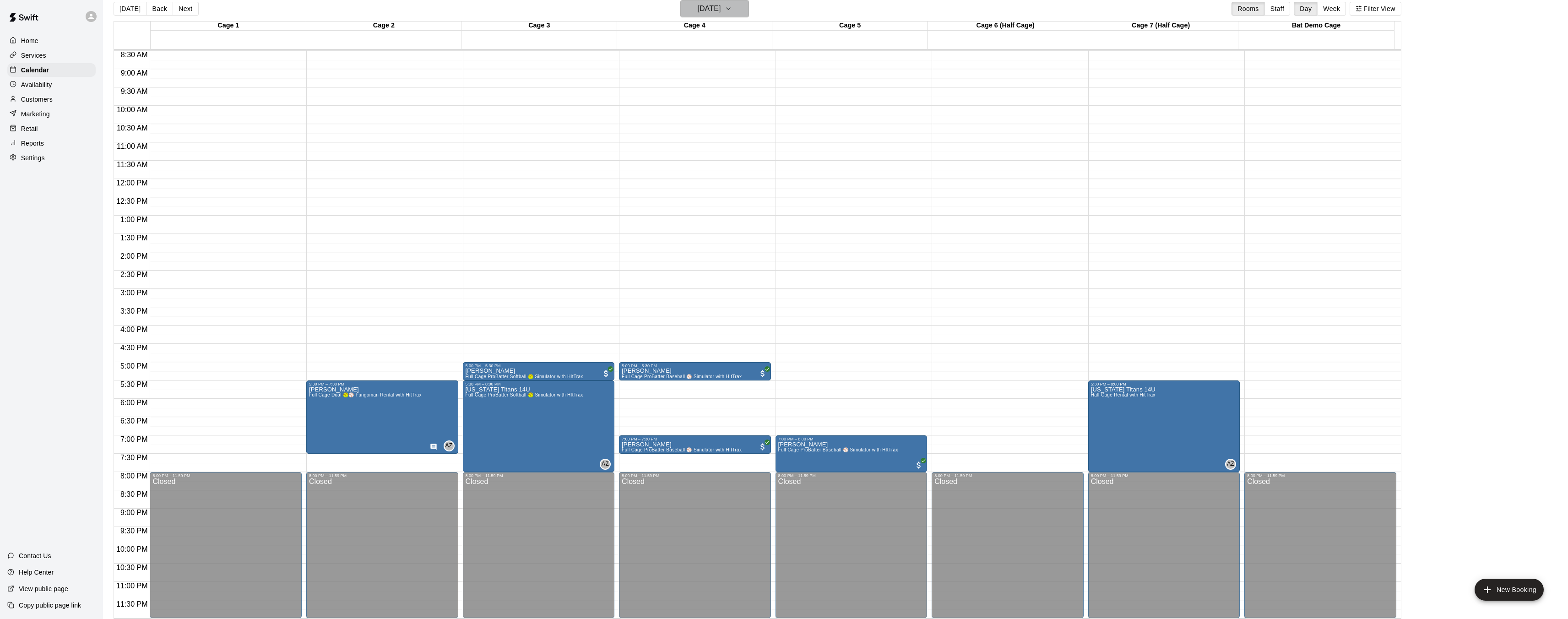
click at [707, 10] on h6 "[DATE]" at bounding box center [709, 9] width 23 height 13
click at [699, 105] on button "16" at bounding box center [698, 104] width 17 height 17
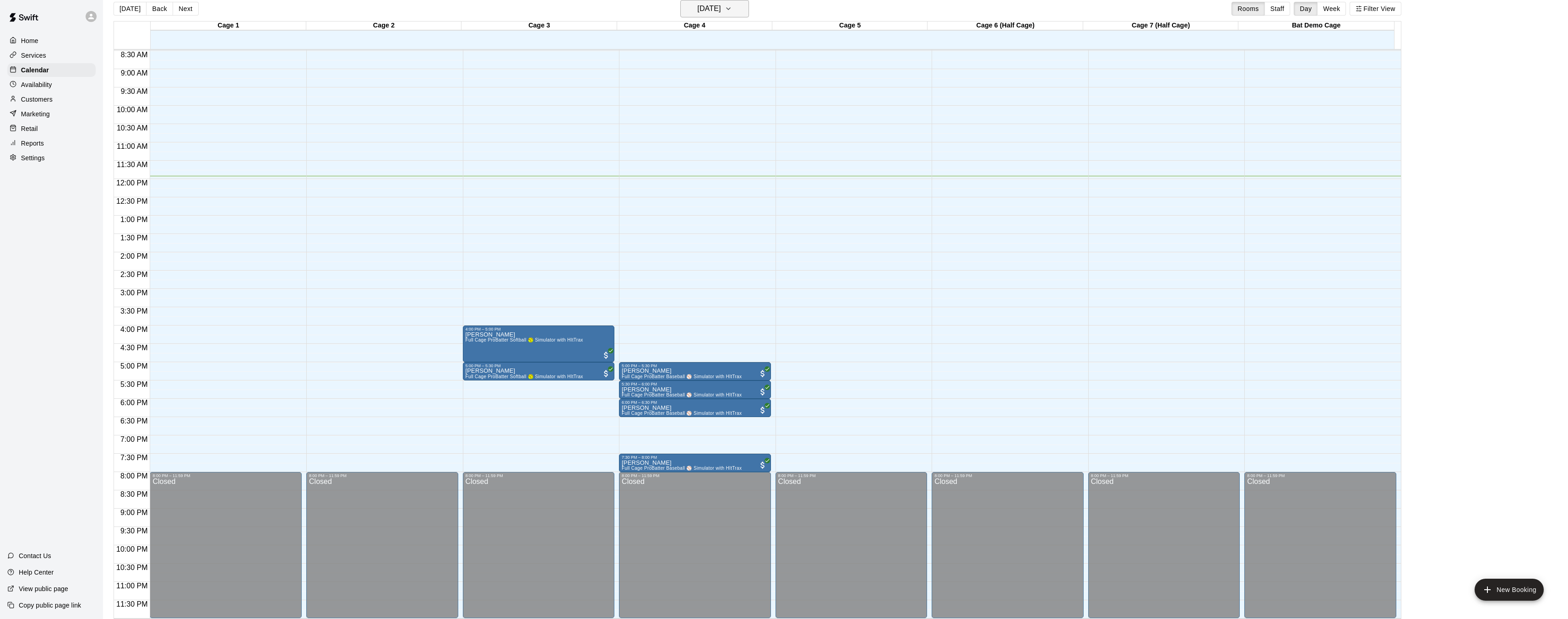
click at [717, 7] on h6 "[DATE]" at bounding box center [709, 9] width 23 height 13
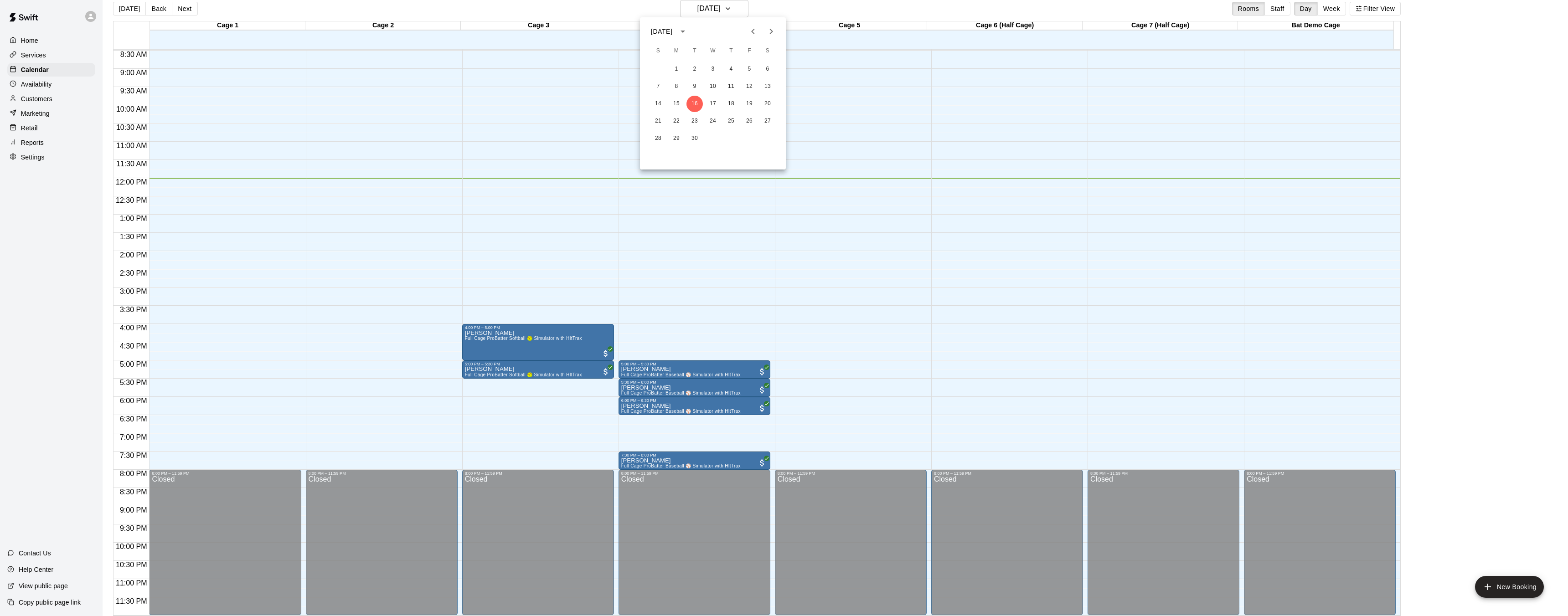
click at [802, 6] on div at bounding box center [784, 308] width 1568 height 616
